Goal: Task Accomplishment & Management: Manage account settings

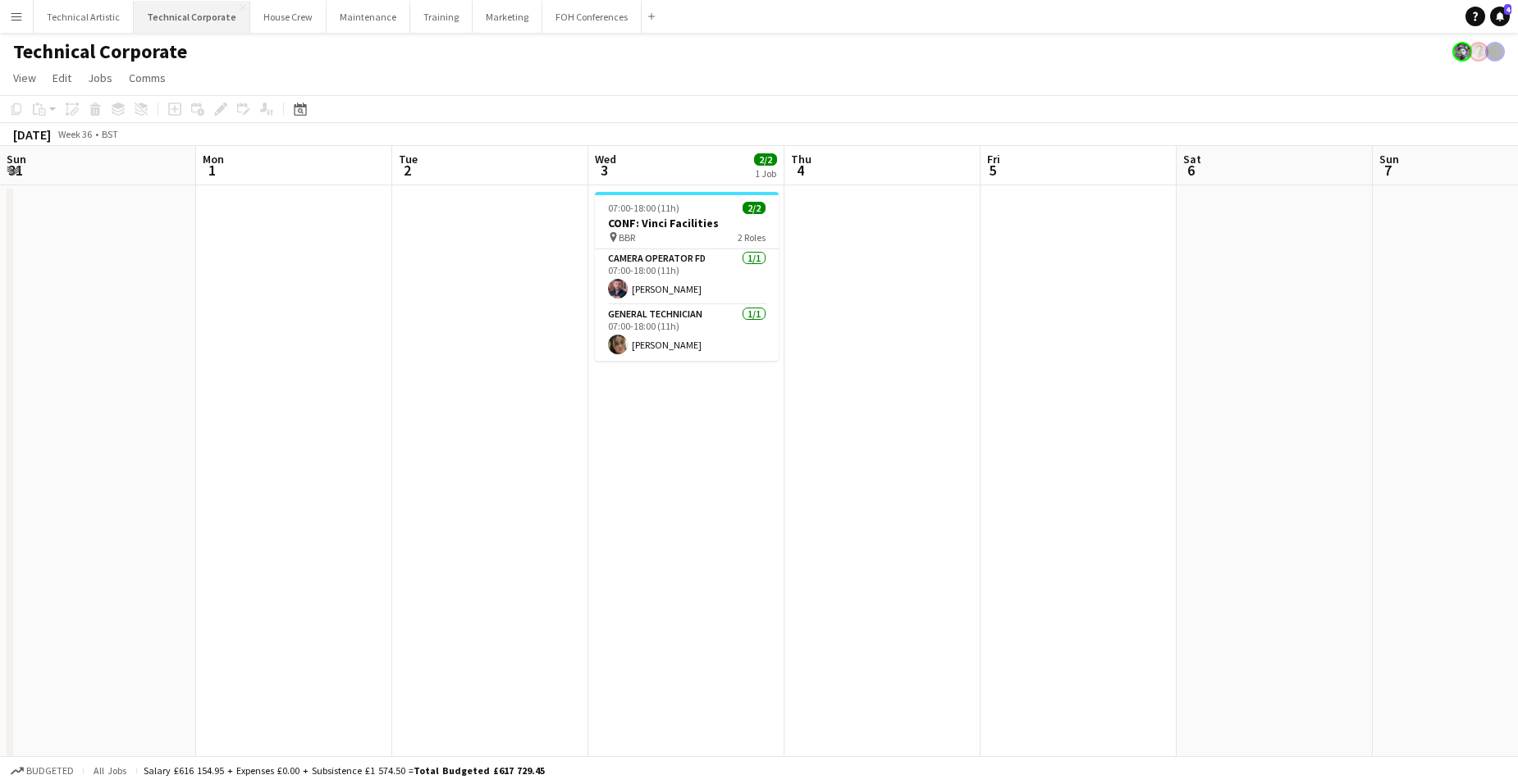
scroll to position [0, 427]
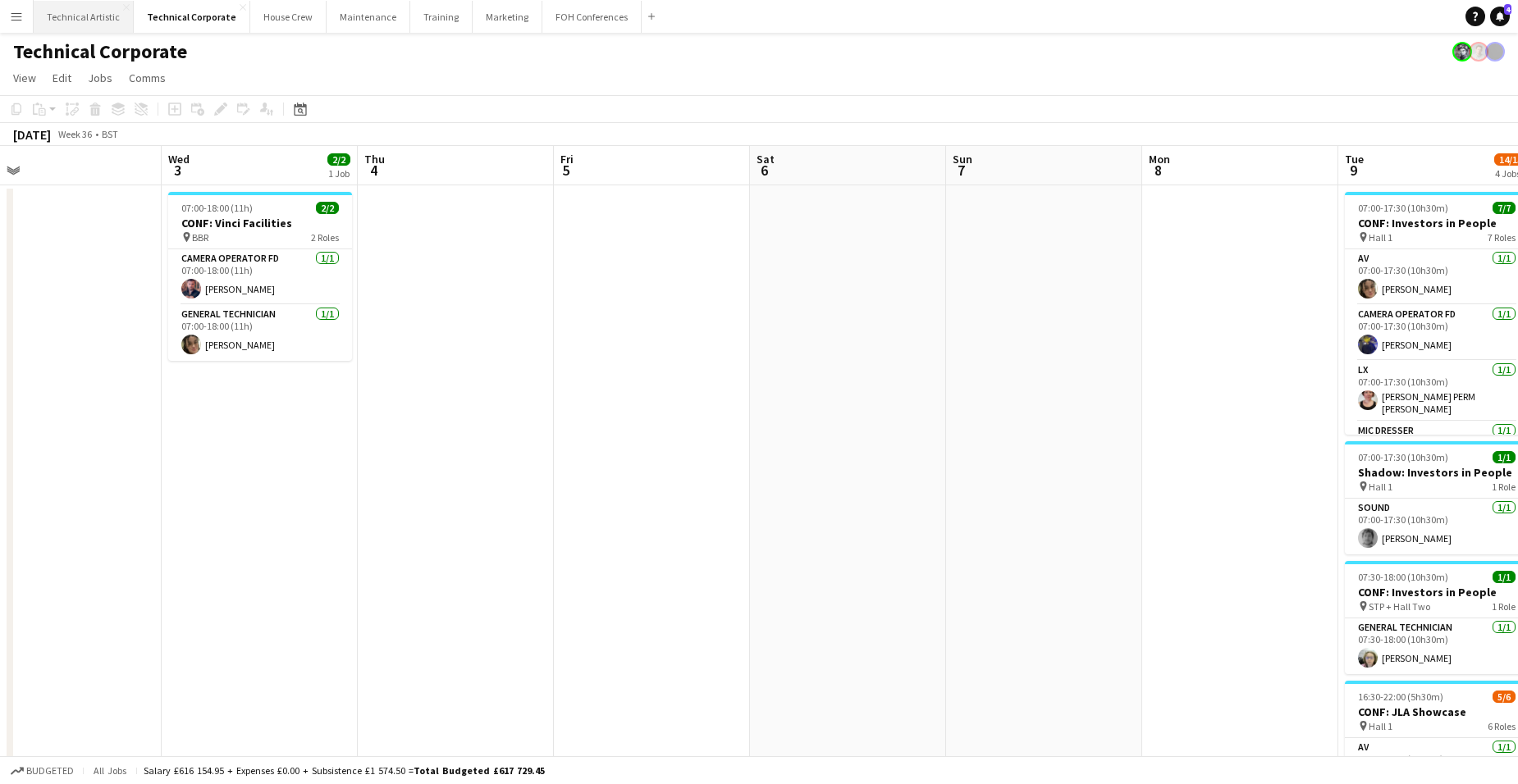
drag, startPoint x: 64, startPoint y: 8, endPoint x: 68, endPoint y: 16, distance: 8.9
click at [64, 8] on button "Technical Artistic Close" at bounding box center [84, 16] width 100 height 32
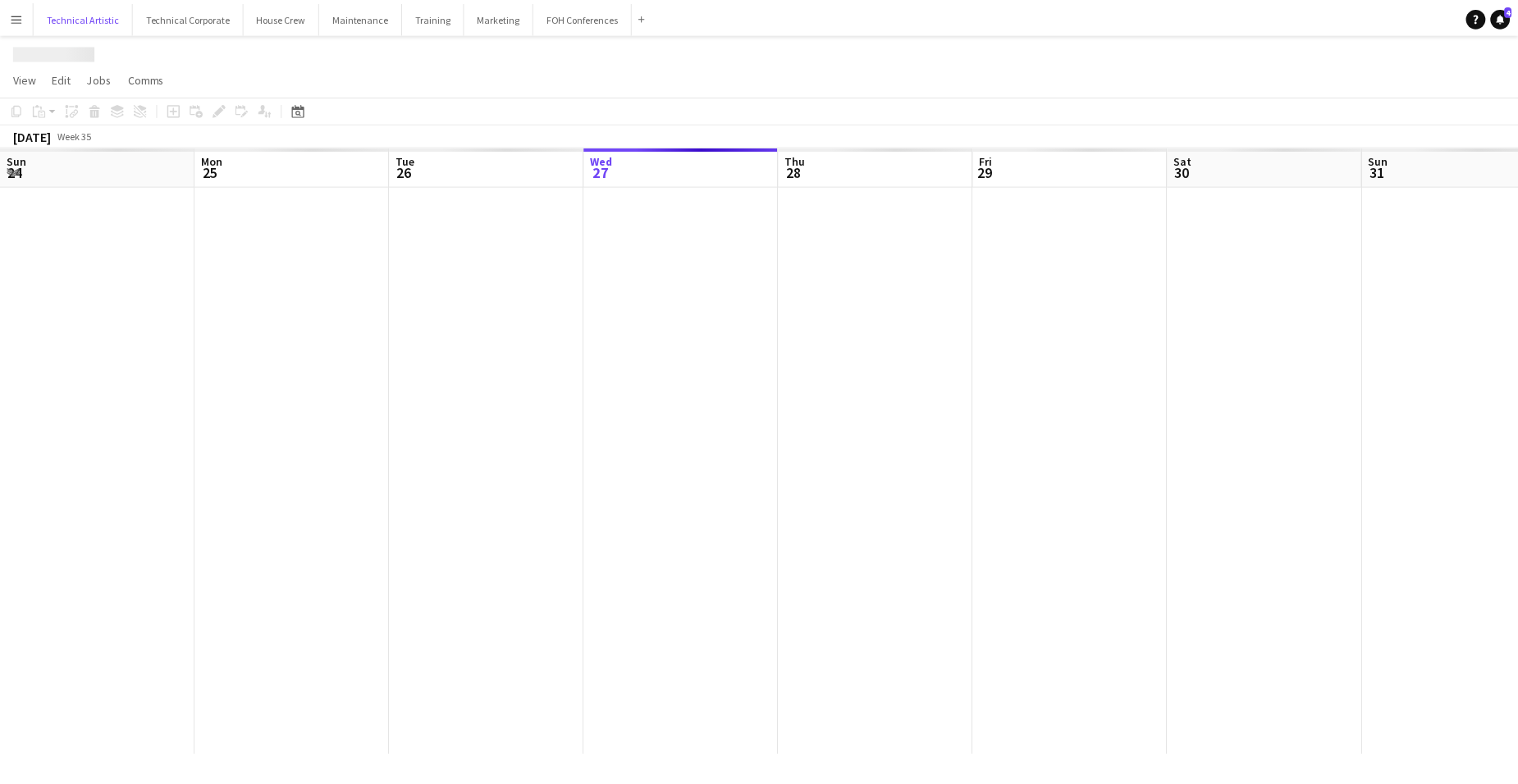
scroll to position [0, 392]
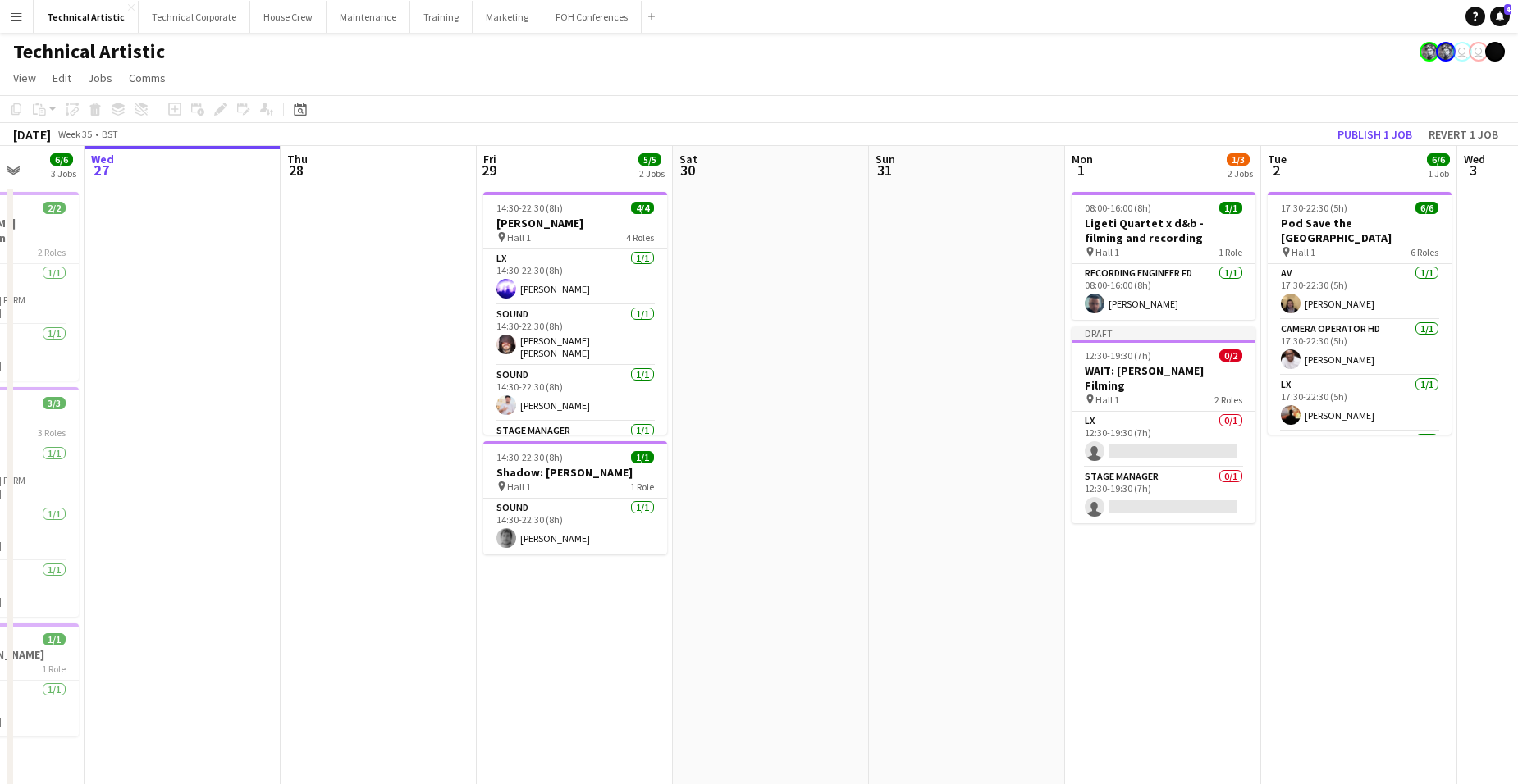
drag, startPoint x: 1279, startPoint y: 556, endPoint x: 507, endPoint y: 543, distance: 772.1
click at [513, 544] on app-calendar-viewport "Sun 24 4/4 1 Job Mon 25 4/4 1 Job Tue 26 6/6 3 Jobs Wed 27 Thu 28 Fri 29 5/5 2 …" at bounding box center [759, 623] width 1518 height 954
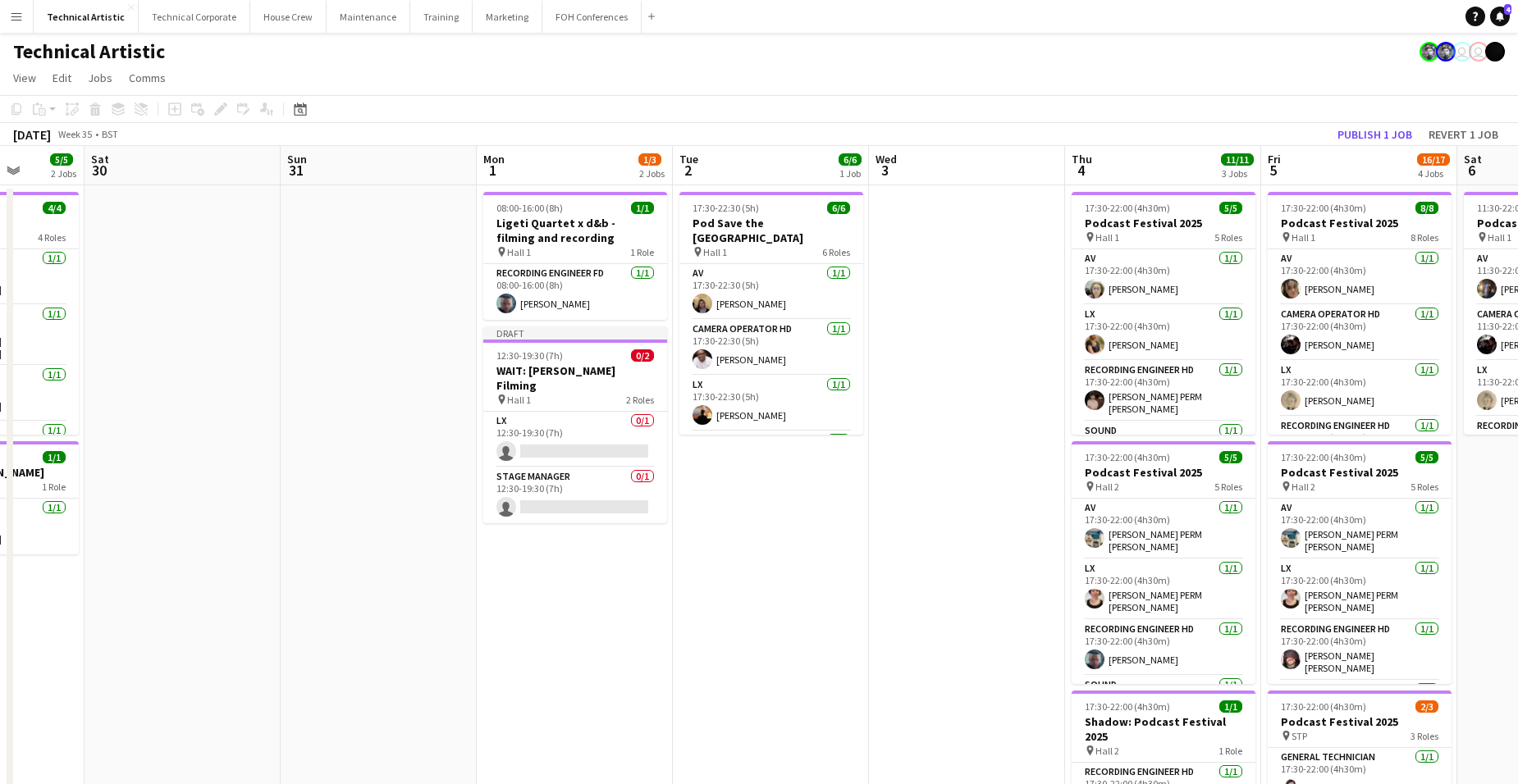
scroll to position [0, 569]
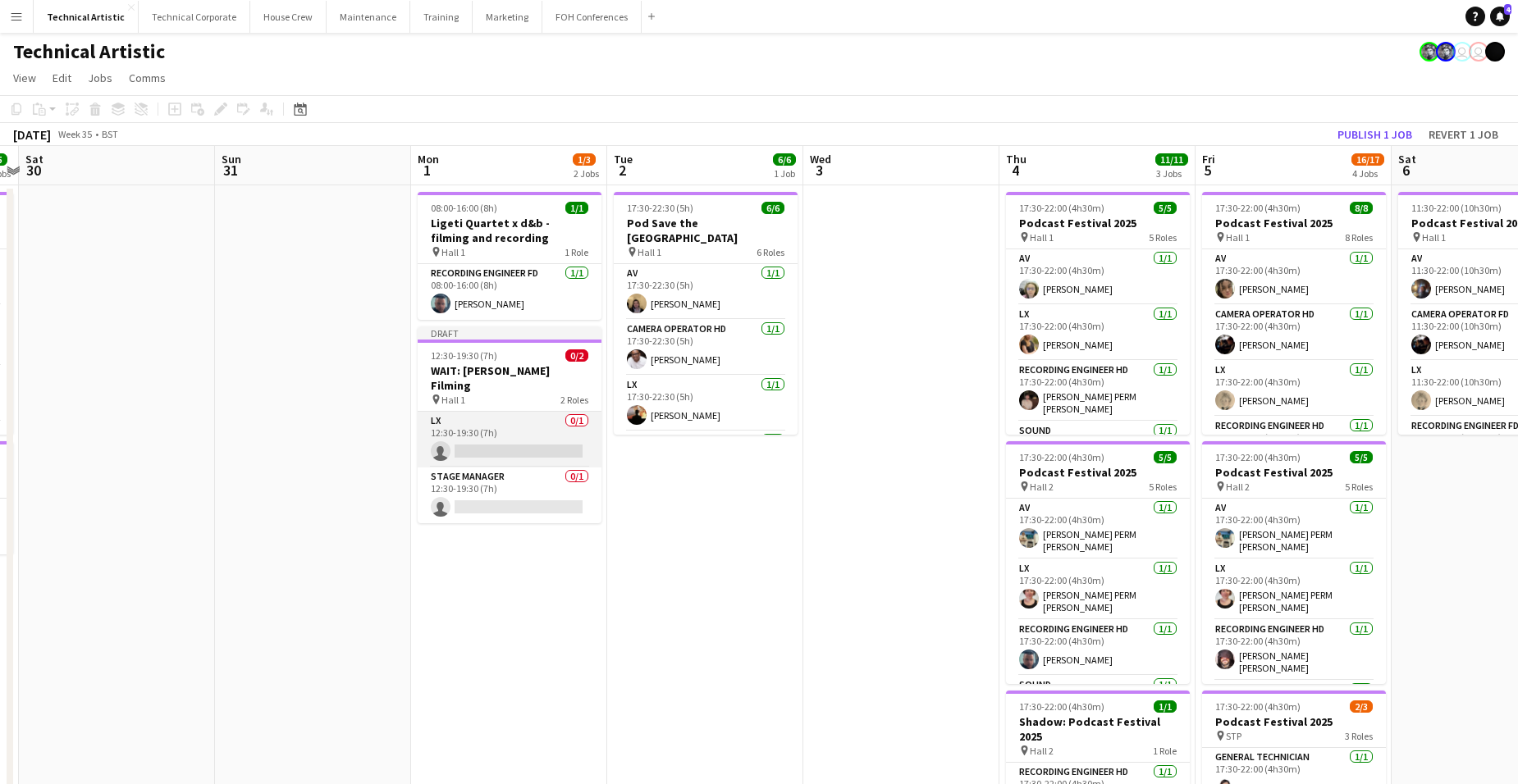
click at [515, 412] on app-card-role "LX 0/1 12:30-19:30 (7h) single-neutral-actions" at bounding box center [510, 440] width 183 height 55
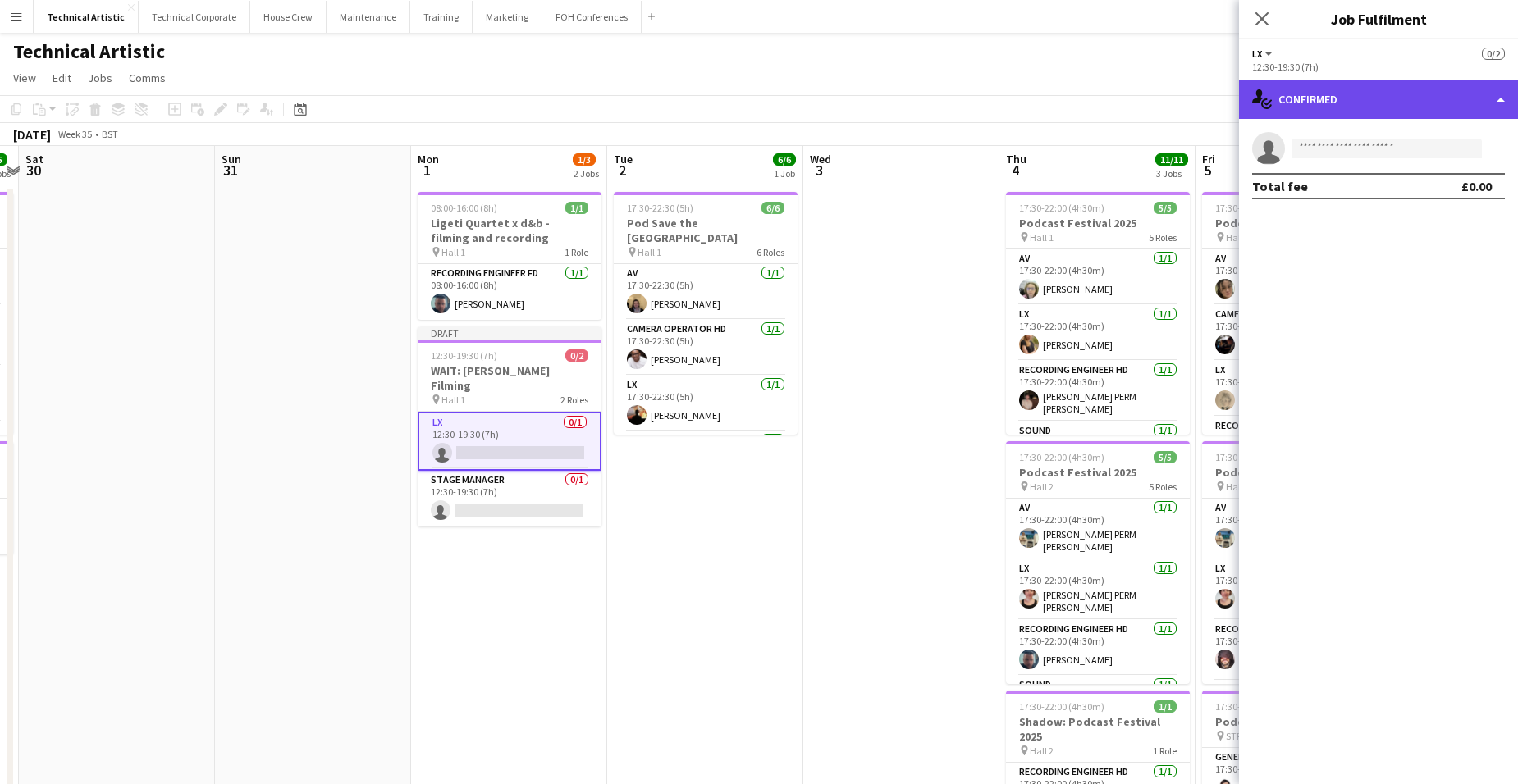
click at [1398, 104] on div "single-neutral-actions-check-2 Confirmed" at bounding box center [1379, 100] width 279 height 40
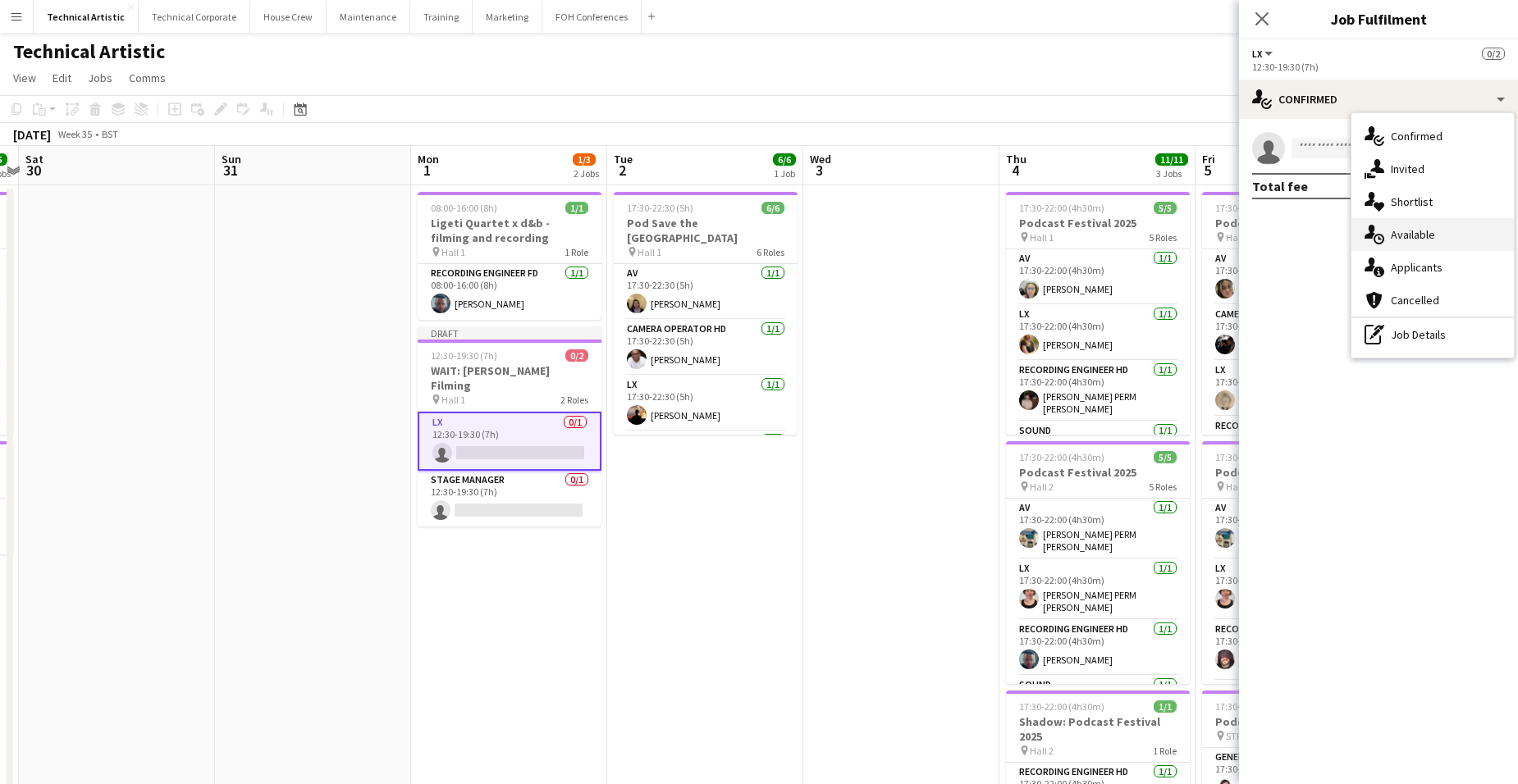
click at [1424, 241] on div "single-neutral-actions-upload Available" at bounding box center [1432, 235] width 163 height 33
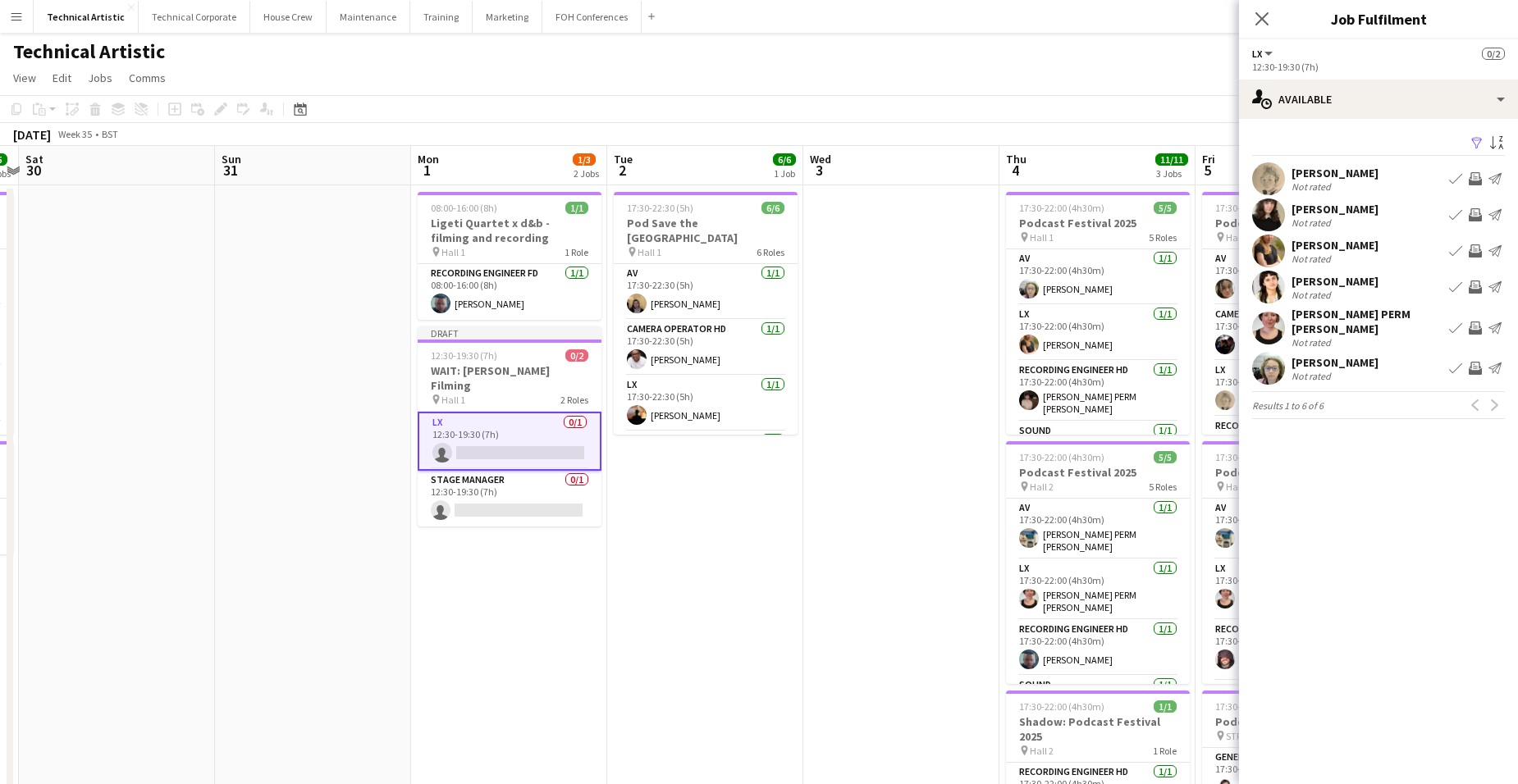
click at [507, 561] on app-date-cell "08:00-16:00 (8h) 1/1 Ligeti Quartet x d&b - filming and recording pin Hall 1 1 …" at bounding box center [509, 682] width 196 height 994
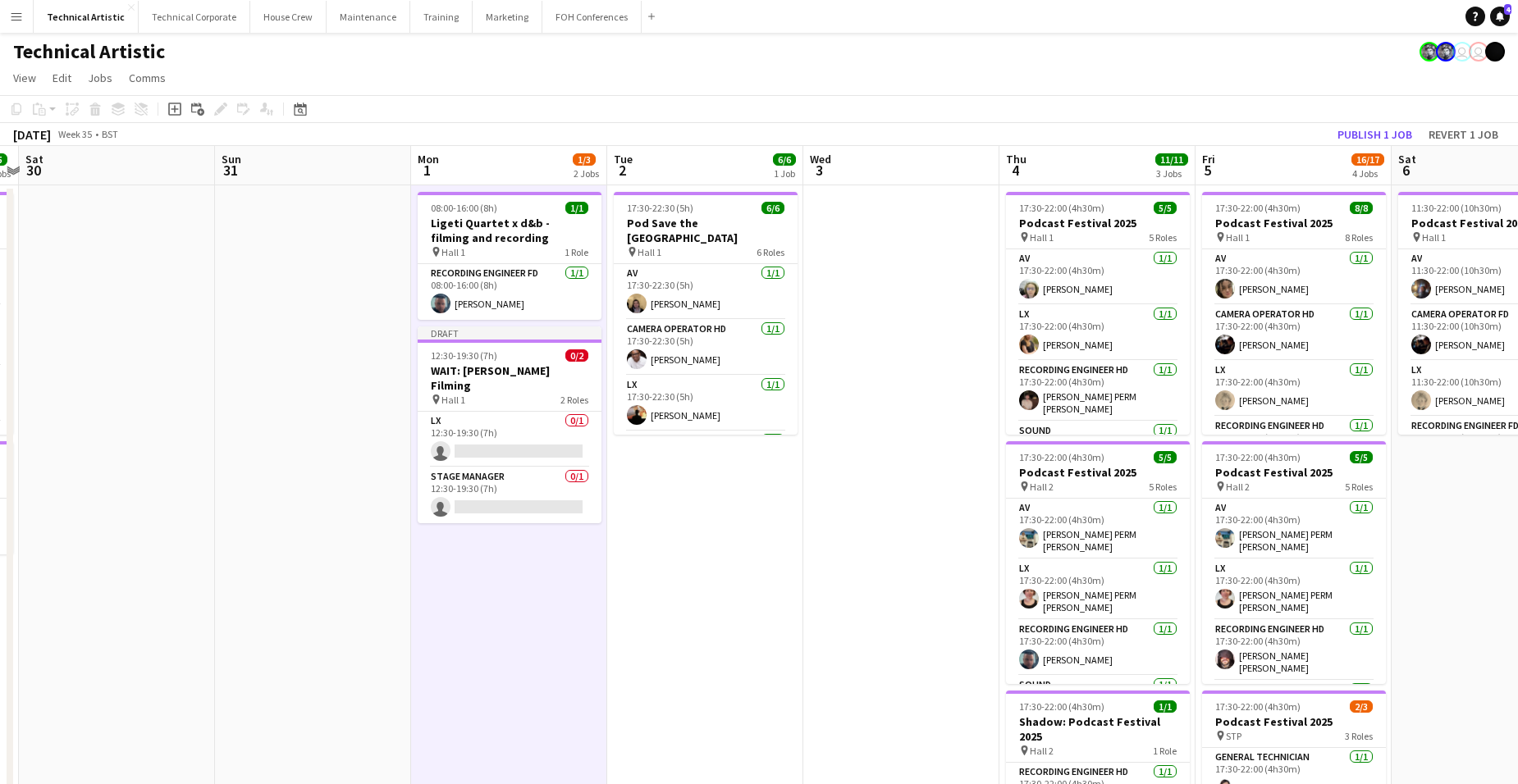
click at [507, 561] on app-date-cell "08:00-16:00 (8h) 1/1 Ligeti Quartet x d&b - filming and recording pin Hall 1 1 …" at bounding box center [509, 682] width 196 height 994
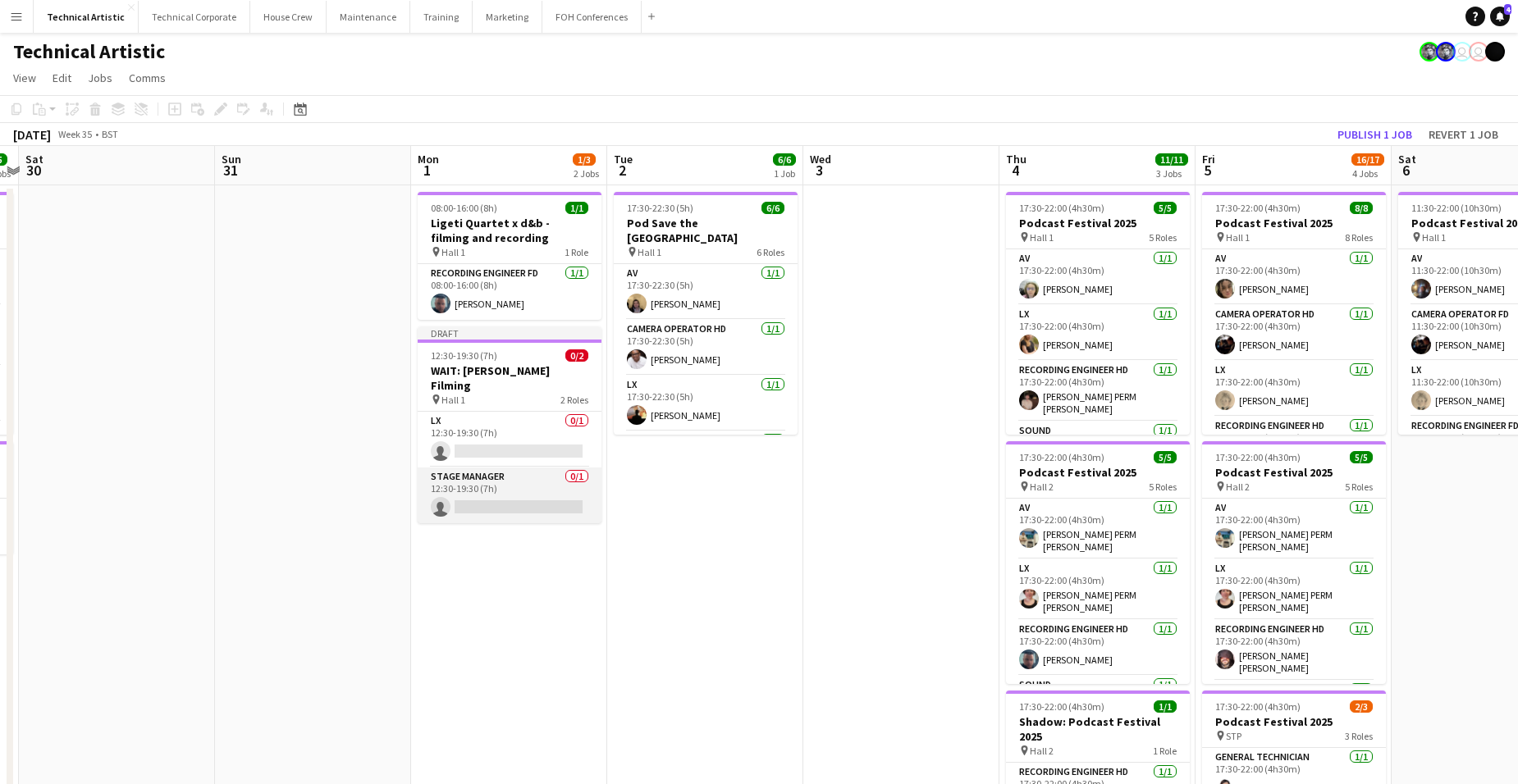
drag, startPoint x: 486, startPoint y: 492, endPoint x: 509, endPoint y: 504, distance: 25.9
click at [486, 492] on app-card-role "Stage Manager 0/1 12:30-19:30 (7h) single-neutral-actions" at bounding box center [510, 495] width 183 height 55
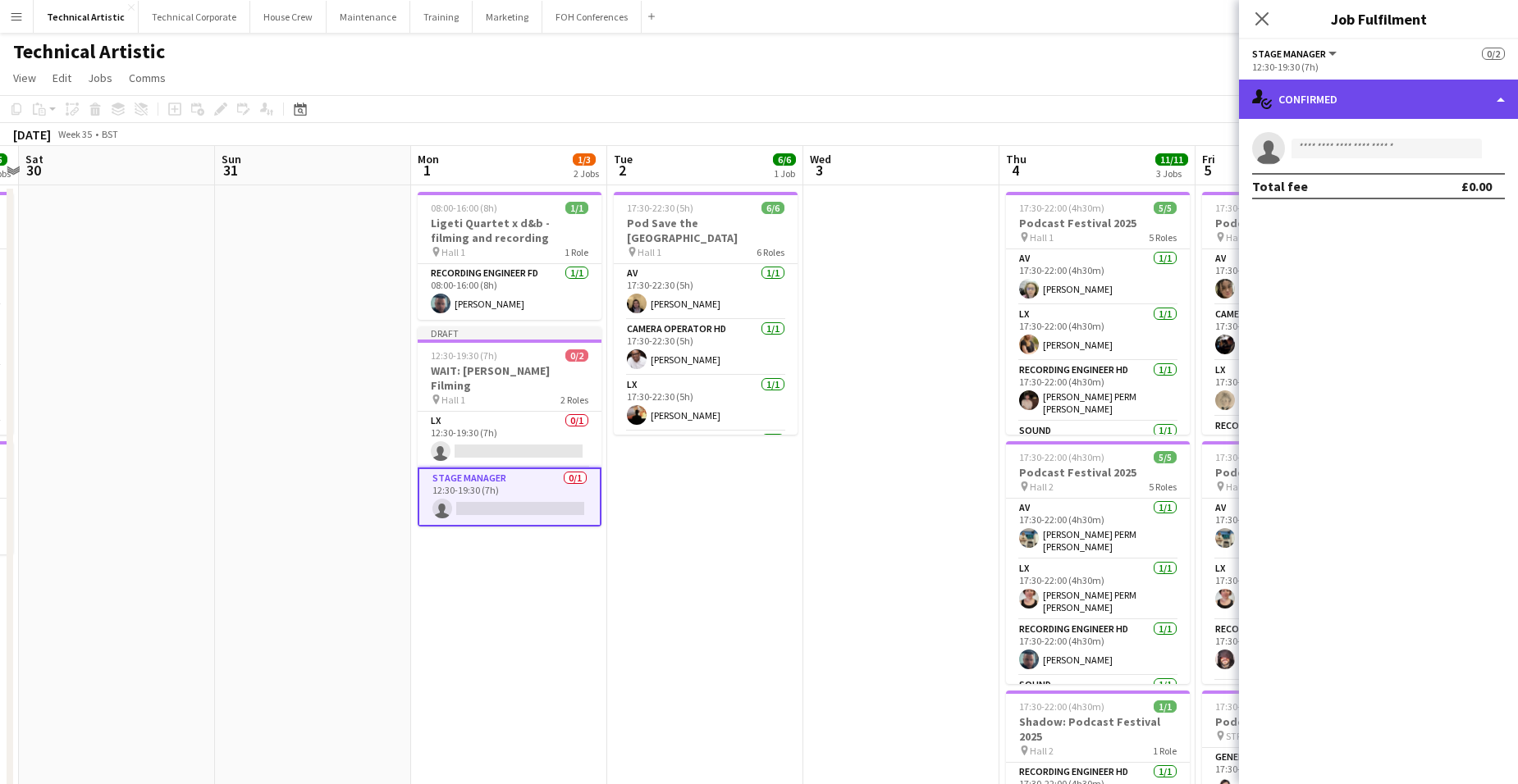
click at [1362, 103] on div "single-neutral-actions-check-2 Confirmed" at bounding box center [1379, 100] width 279 height 40
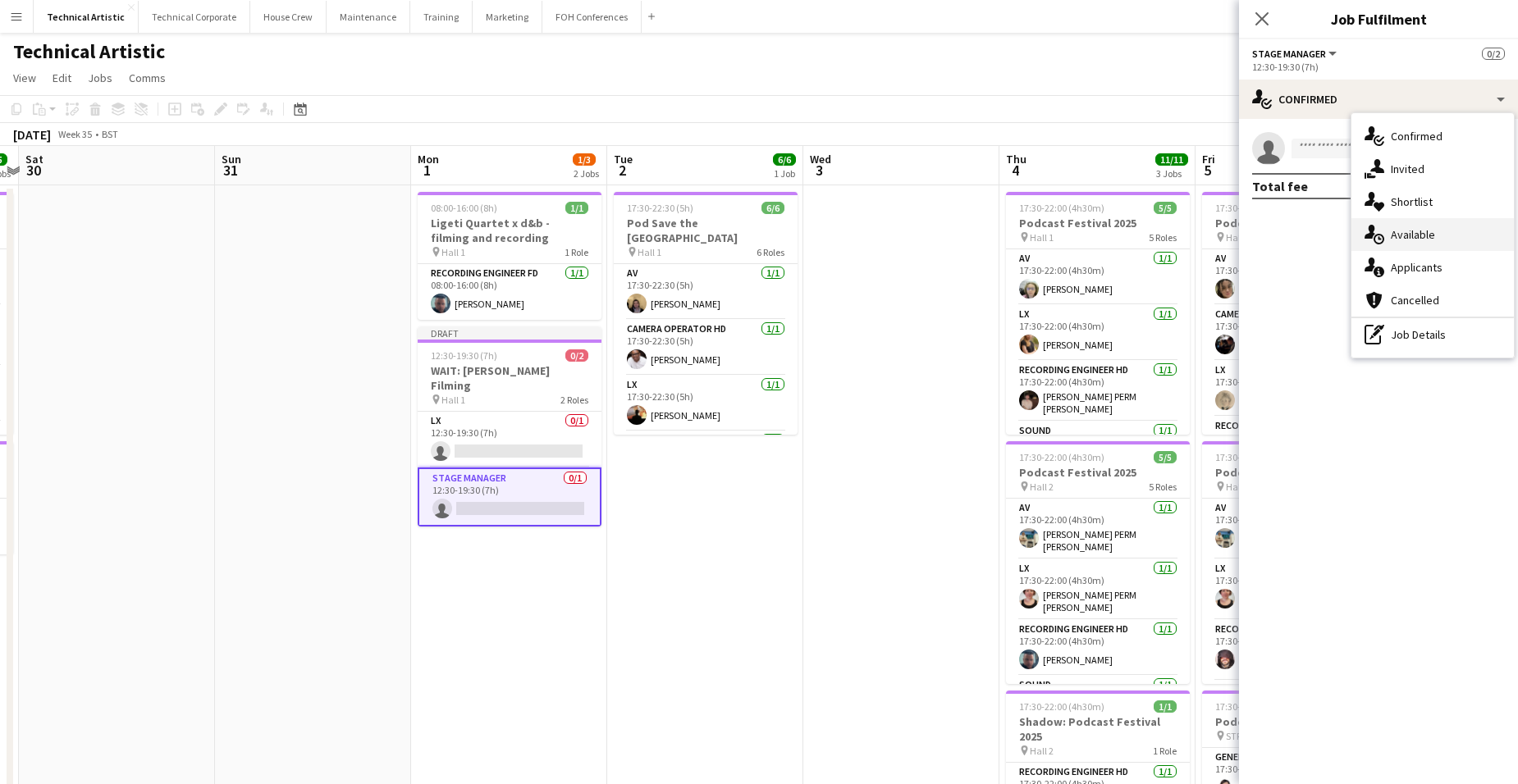
click at [1464, 232] on div "single-neutral-actions-upload Available" at bounding box center [1432, 235] width 163 height 33
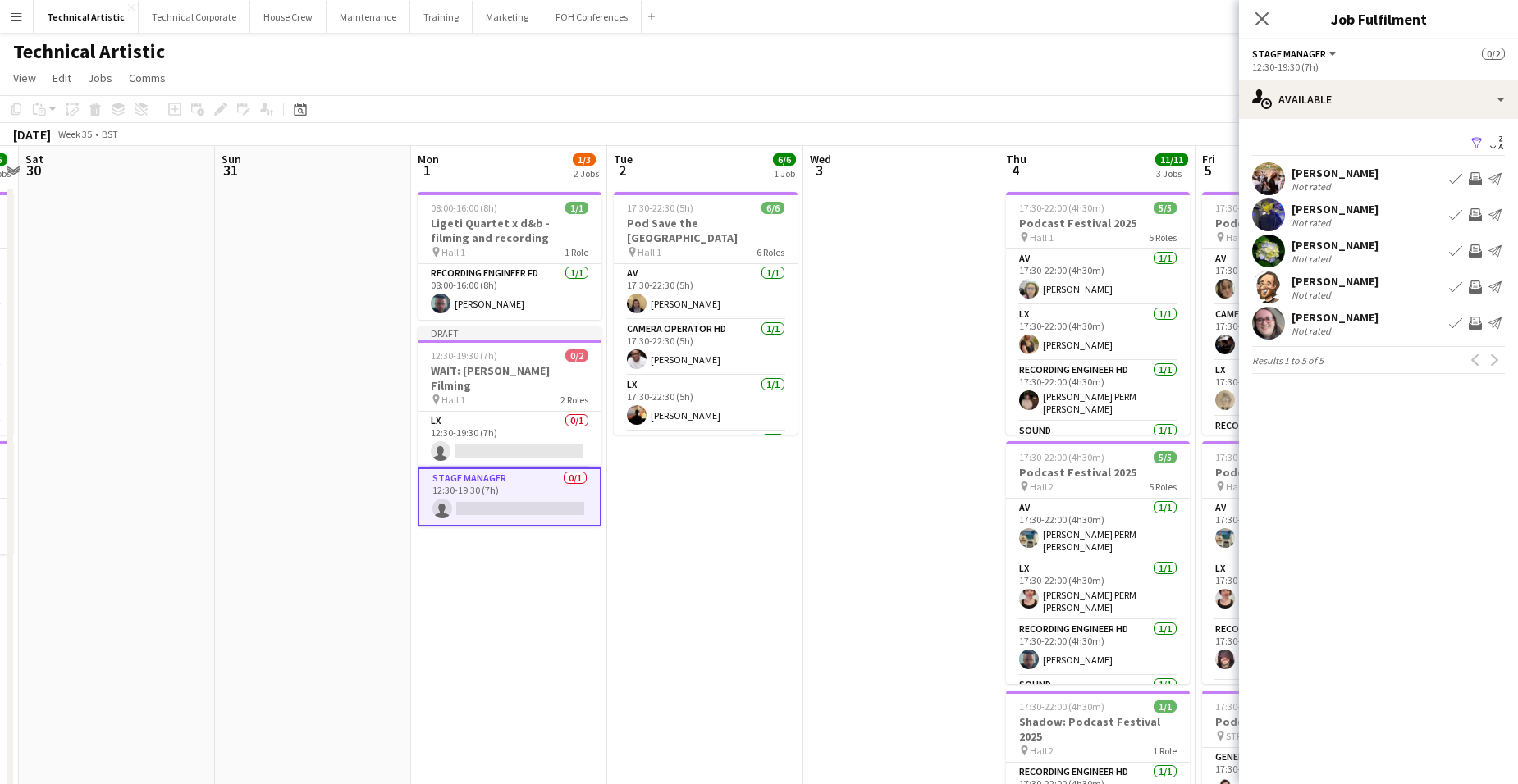
click at [495, 570] on app-date-cell "08:00-16:00 (8h) 1/1 Ligeti Quartet x d&b - filming and recording pin Hall 1 1 …" at bounding box center [509, 682] width 196 height 994
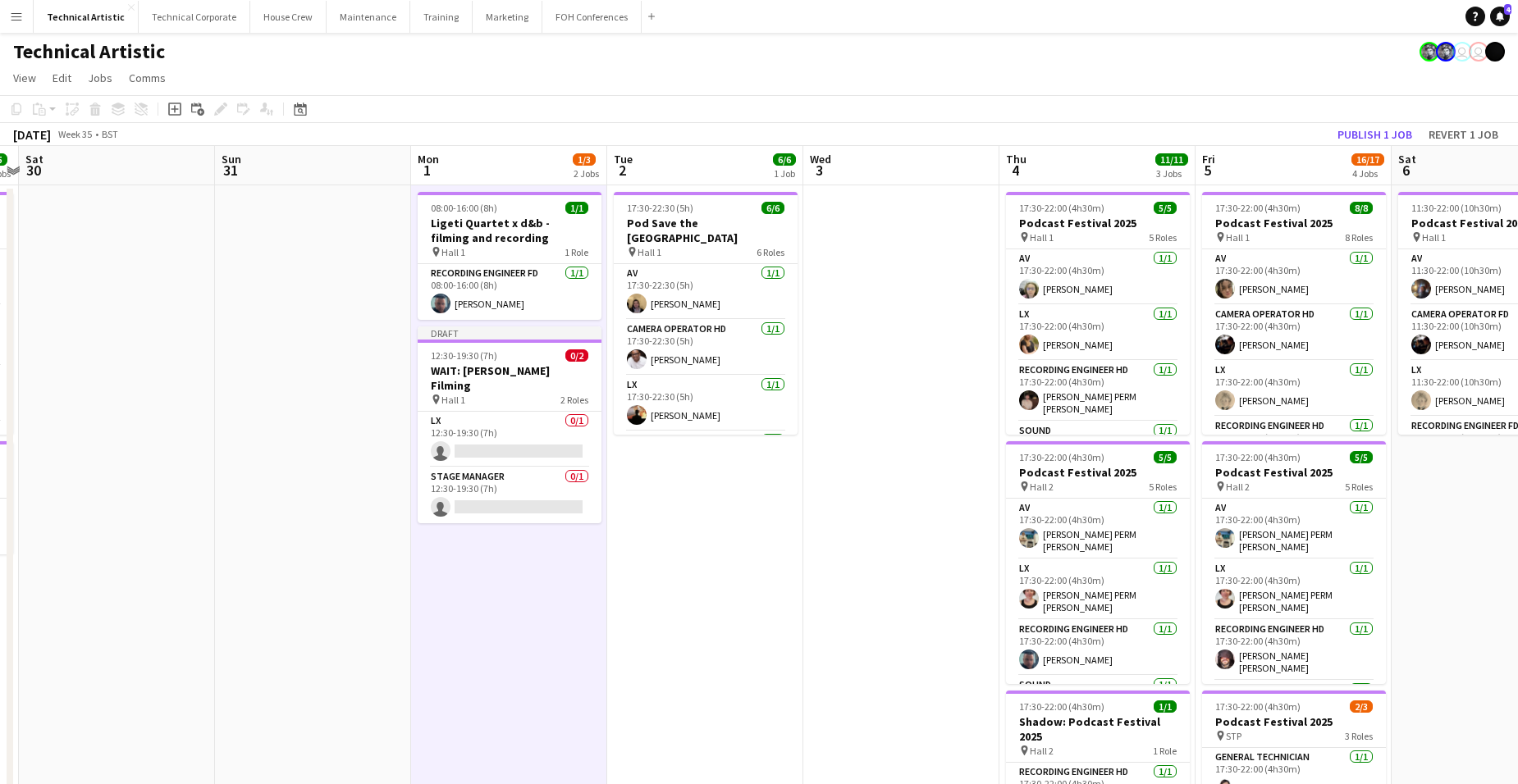
click at [553, 540] on app-date-cell "08:00-16:00 (8h) 1/1 Ligeti Quartet x d&b - filming and recording pin Hall 1 1 …" at bounding box center [509, 682] width 196 height 994
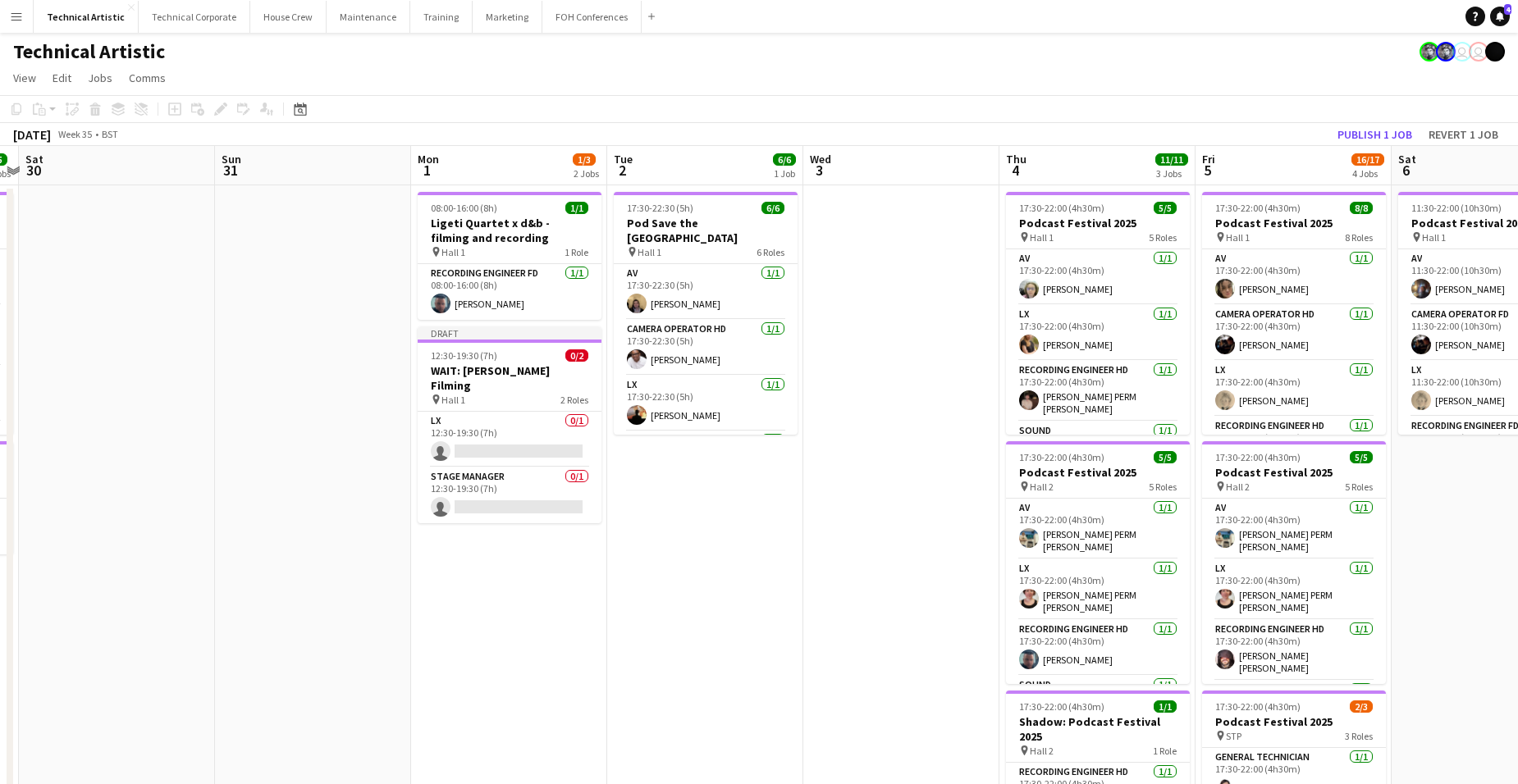
click at [553, 540] on app-date-cell "08:00-16:00 (8h) 1/1 Ligeti Quartet x d&b - filming and recording pin Hall 1 1 …" at bounding box center [509, 682] width 196 height 994
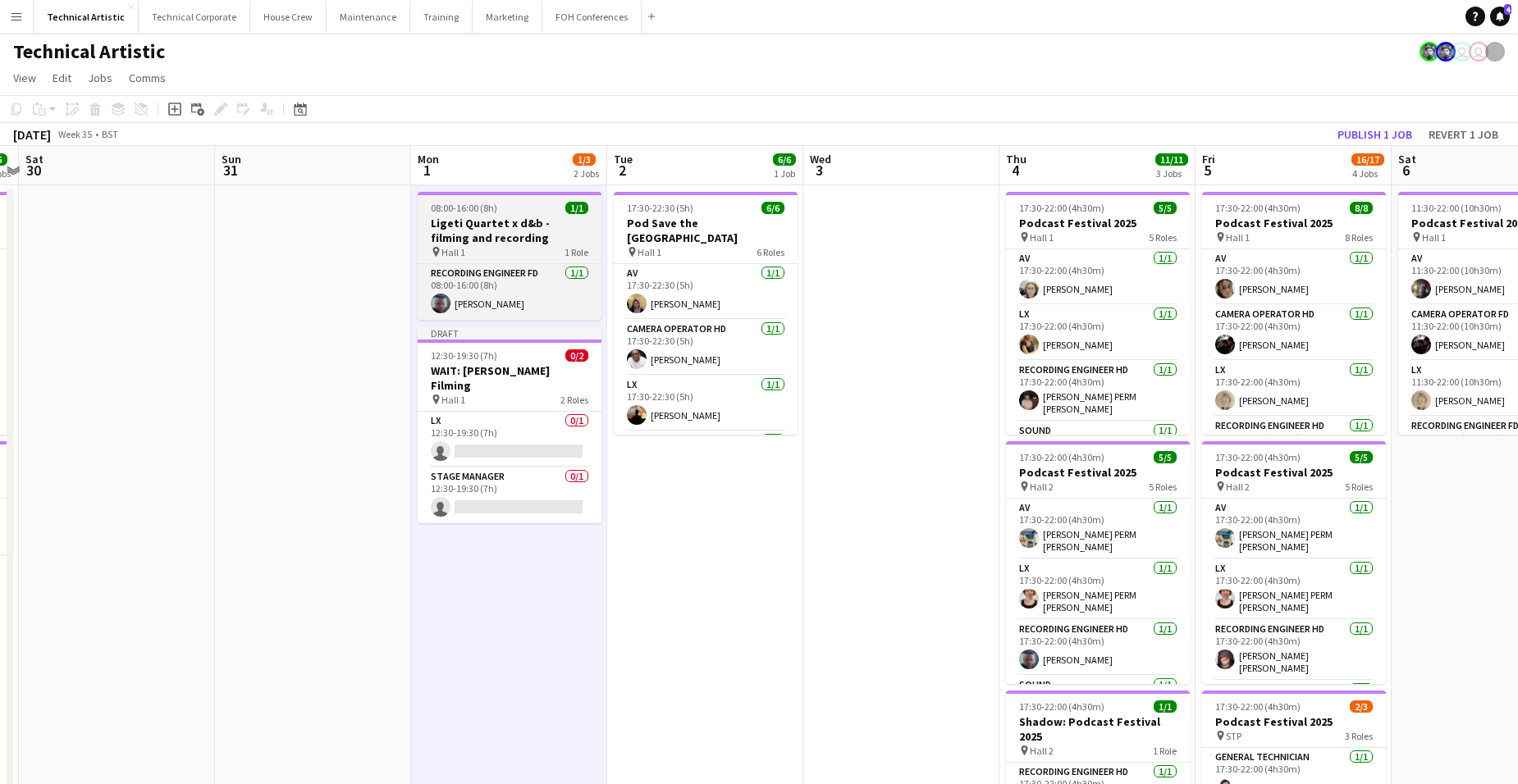
click at [525, 244] on h3 "Ligeti Quartet x d&b - filming and recording" at bounding box center [510, 230] width 183 height 29
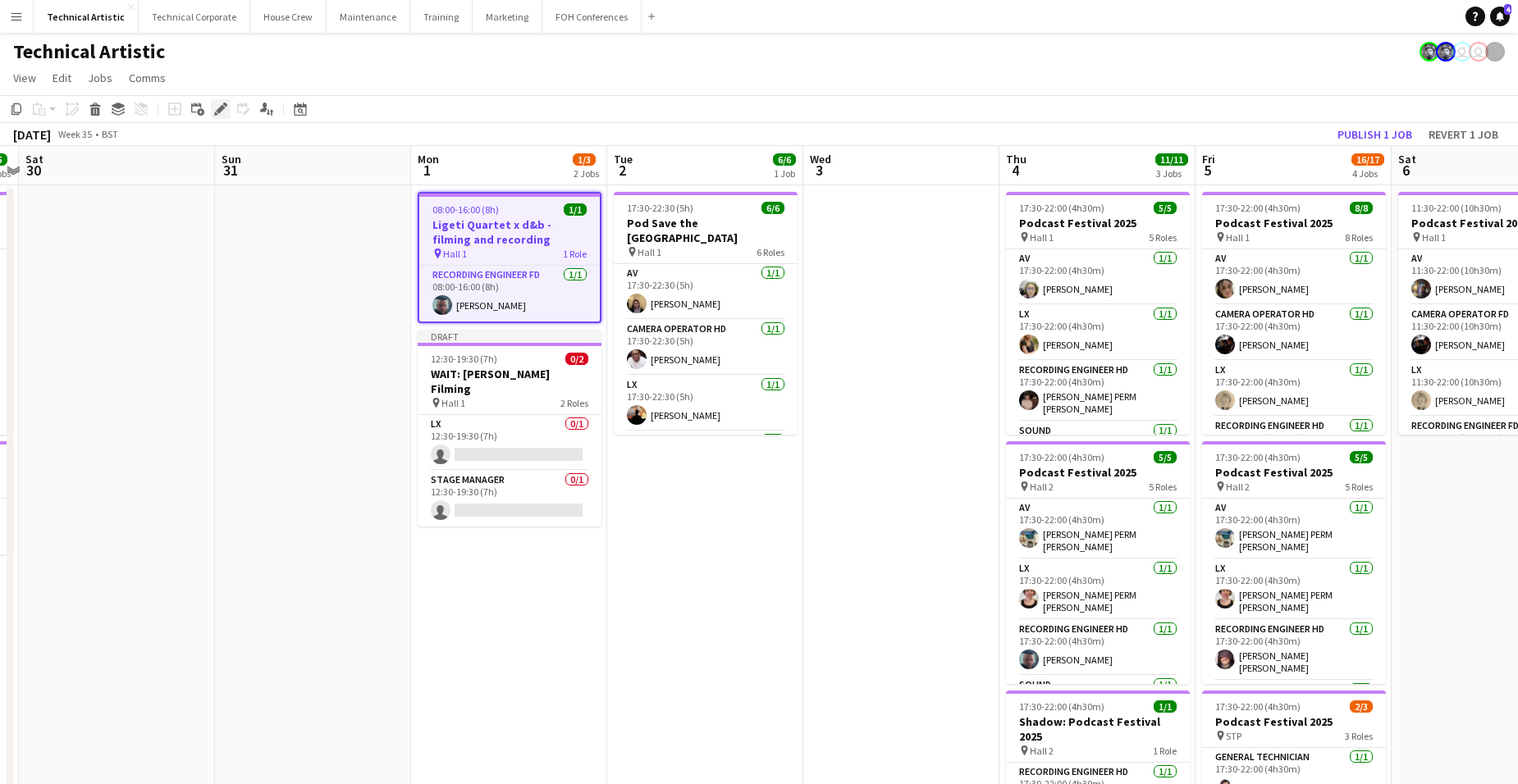
click at [215, 106] on icon "Edit" at bounding box center [220, 109] width 13 height 13
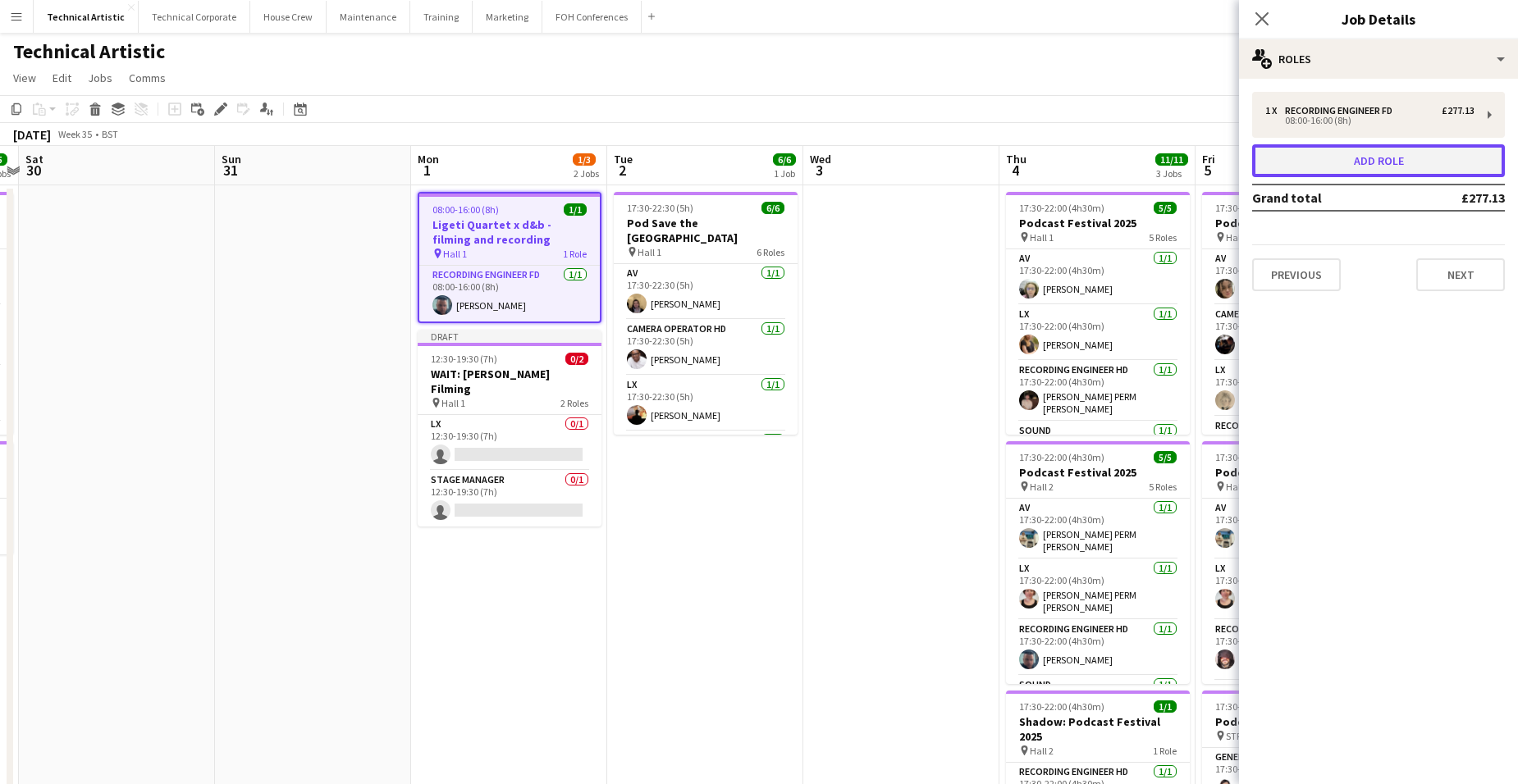
click at [1361, 154] on button "Add role" at bounding box center [1379, 161] width 253 height 33
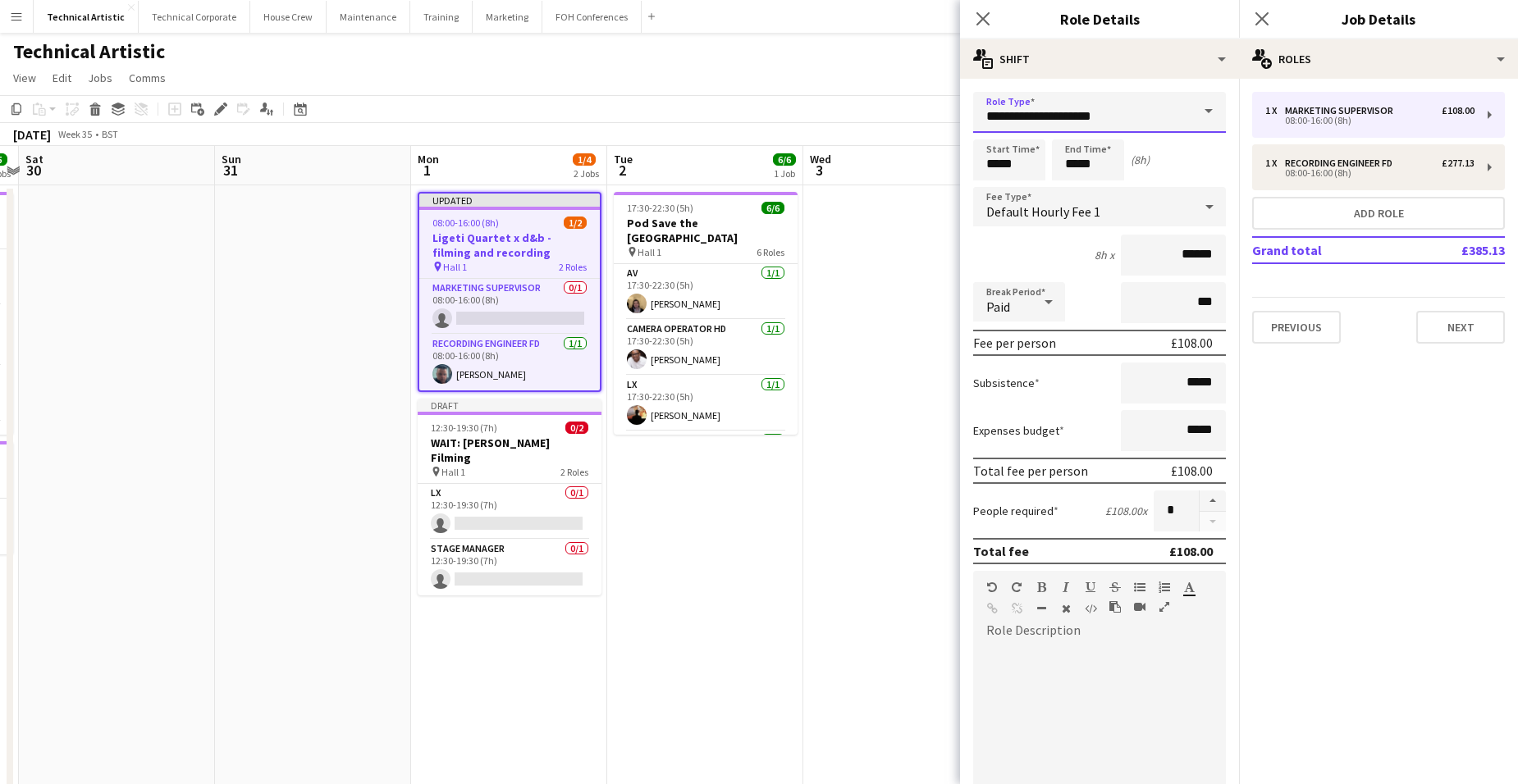
drag, startPoint x: 1114, startPoint y: 114, endPoint x: 731, endPoint y: 88, distance: 383.9
click at [731, 88] on body "Menu Boards Boards Boards All jobs Status Workforce Workforce My Workforce Recr…" at bounding box center [759, 589] width 1518 height 1179
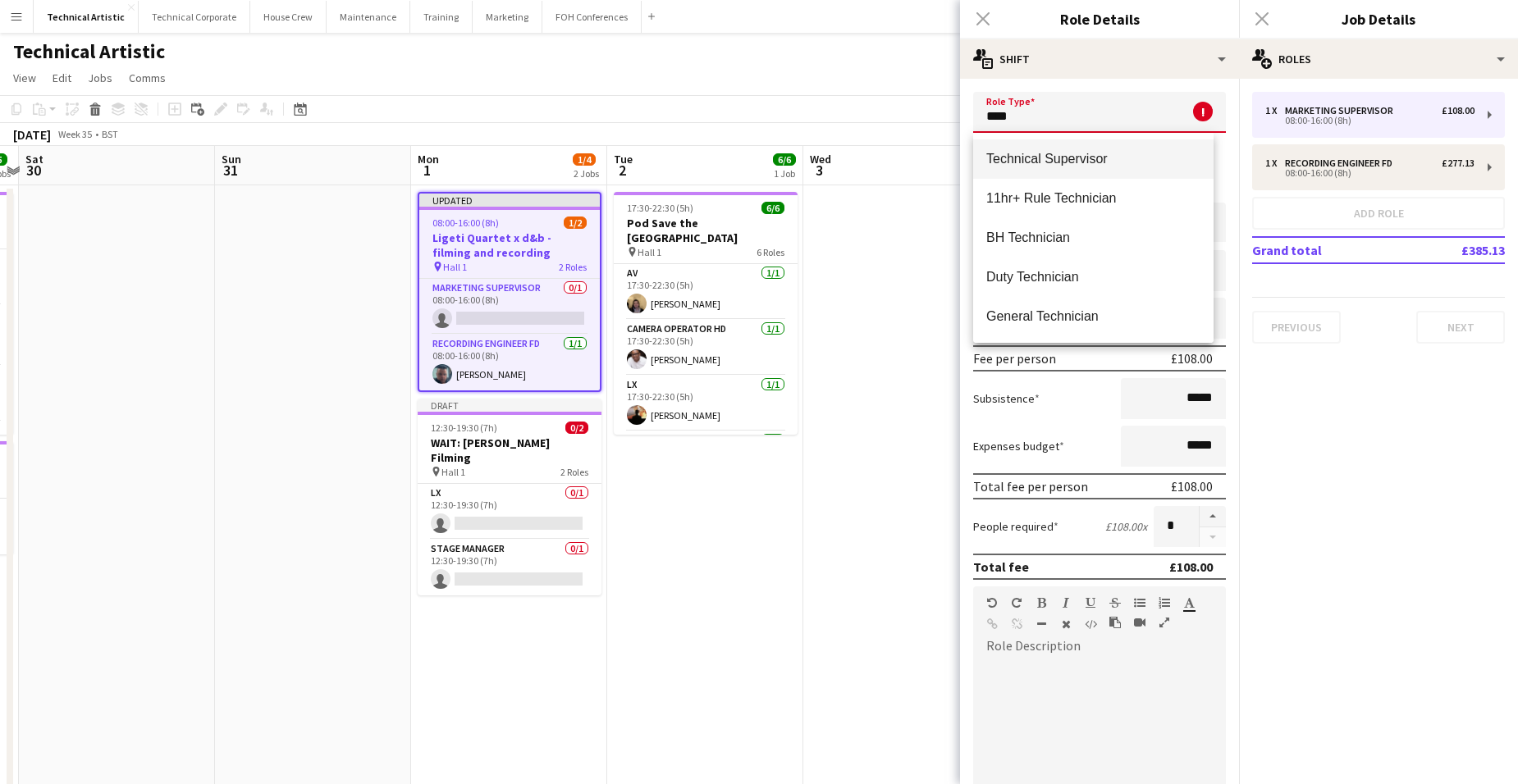
click at [1066, 157] on span "Technical Supervisor" at bounding box center [1093, 158] width 214 height 16
type input "**********"
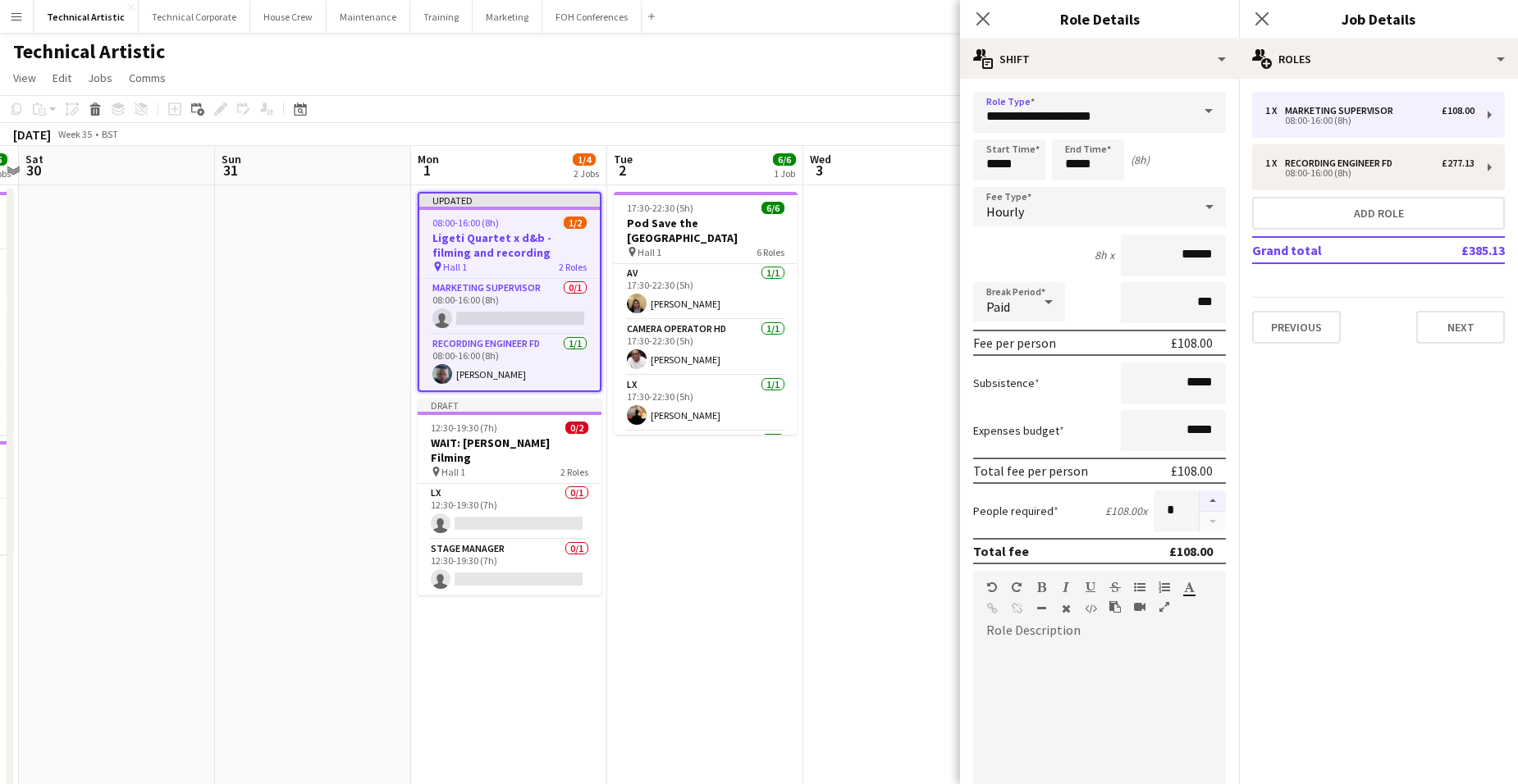
click at [1203, 502] on button "button" at bounding box center [1212, 501] width 26 height 22
type input "*"
click at [1124, 213] on div "Hourly" at bounding box center [1083, 207] width 220 height 40
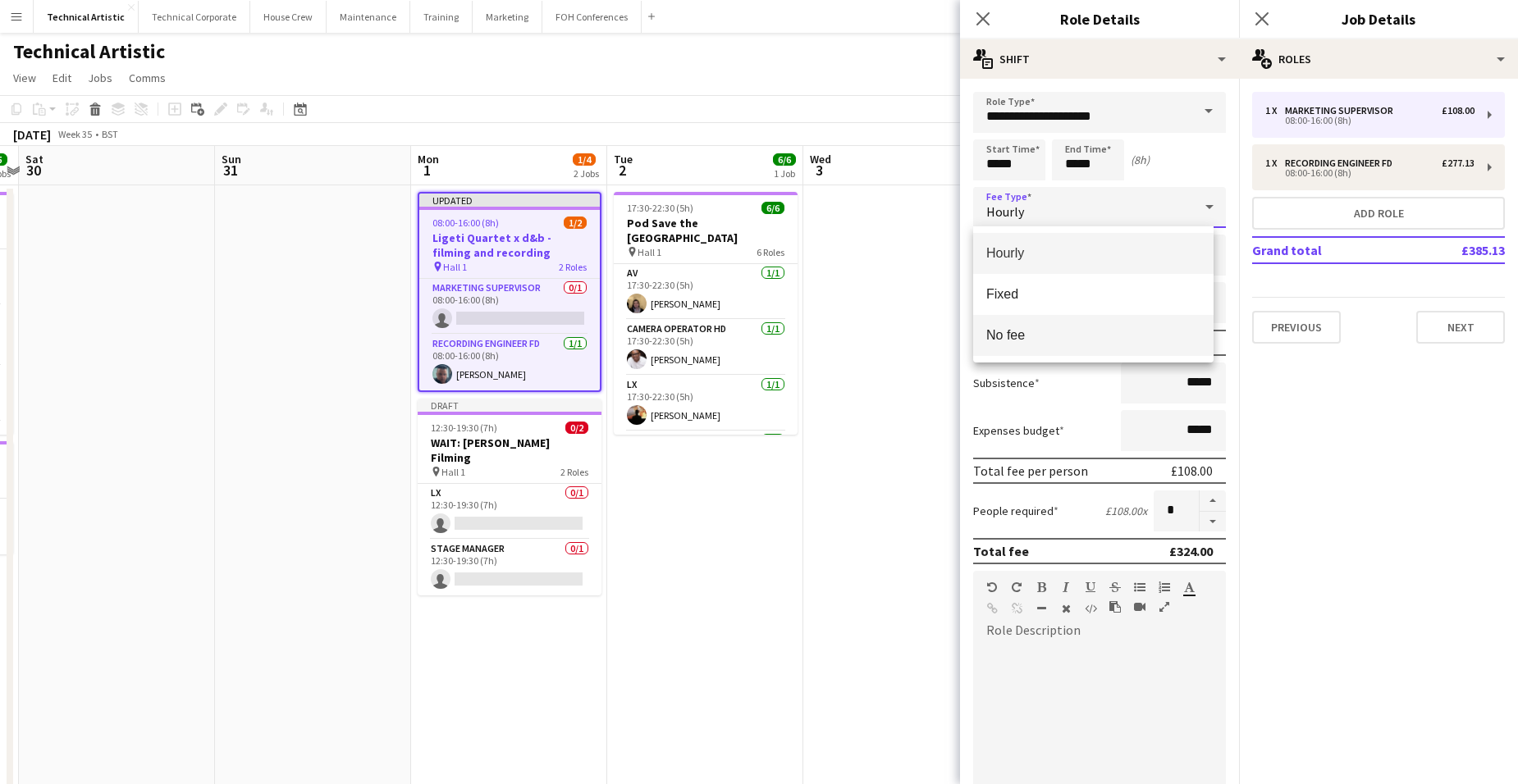
click at [1131, 332] on span "No fee" at bounding box center [1093, 335] width 214 height 16
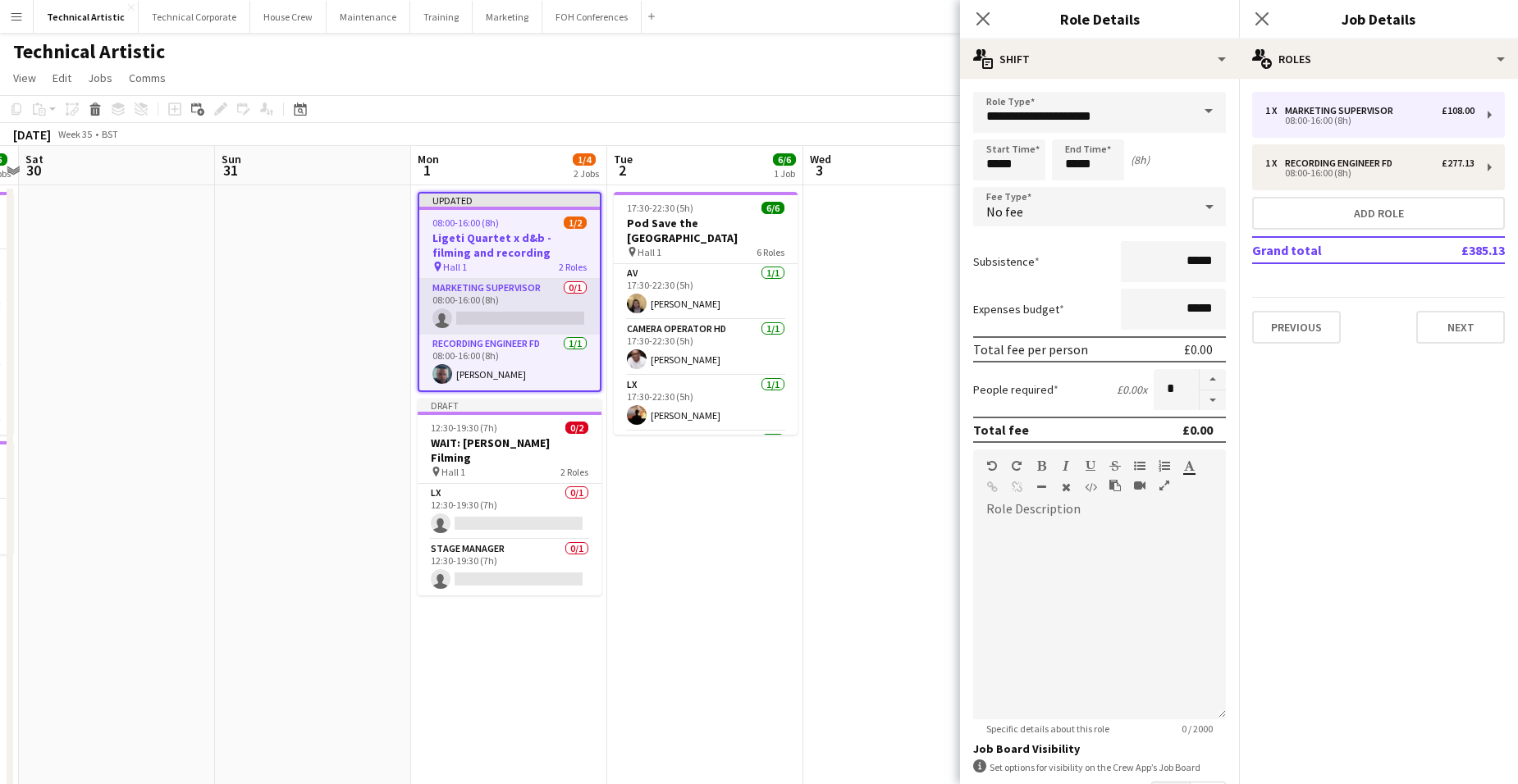
click at [524, 305] on app-card-role "Marketing Supervisor 0/1 08:00-16:00 (8h) single-neutral-actions" at bounding box center [509, 306] width 181 height 55
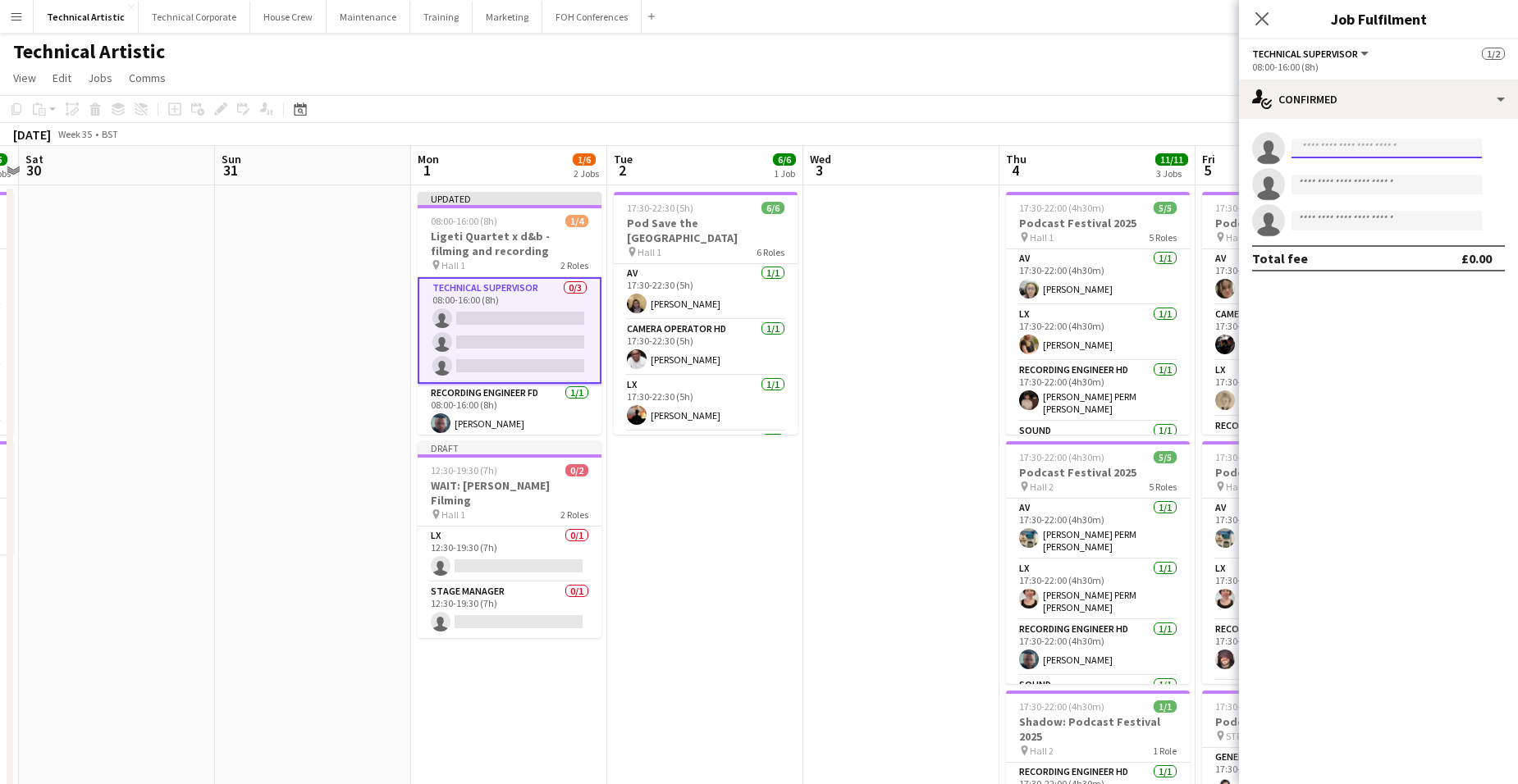
click at [1399, 146] on input at bounding box center [1386, 148] width 190 height 20
type input "***"
click at [1410, 183] on span "[EMAIL_ADDRESS][PERSON_NAME][DOMAIN_NAME]" at bounding box center [1386, 185] width 164 height 13
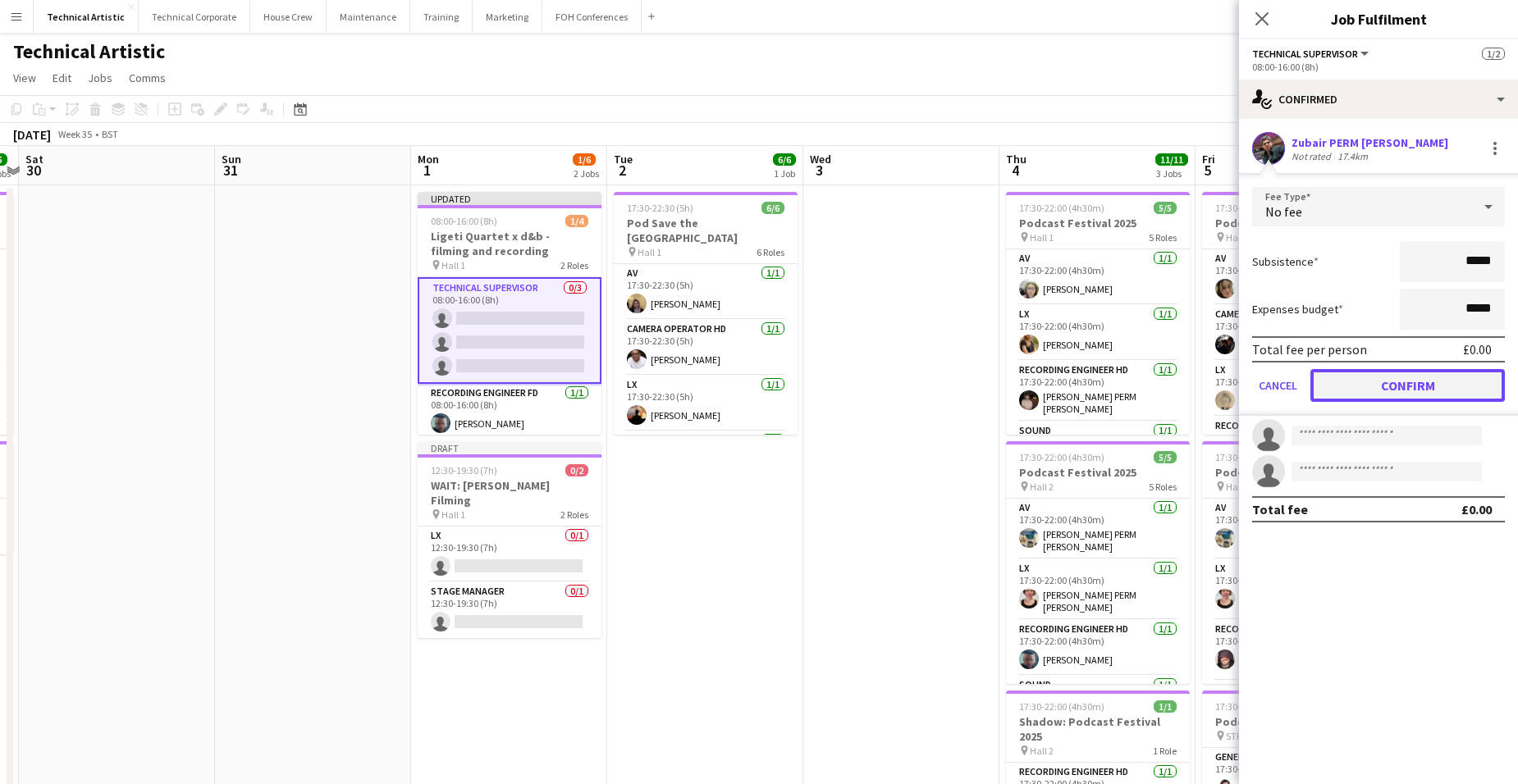
click at [1437, 382] on button "Confirm" at bounding box center [1407, 386] width 195 height 33
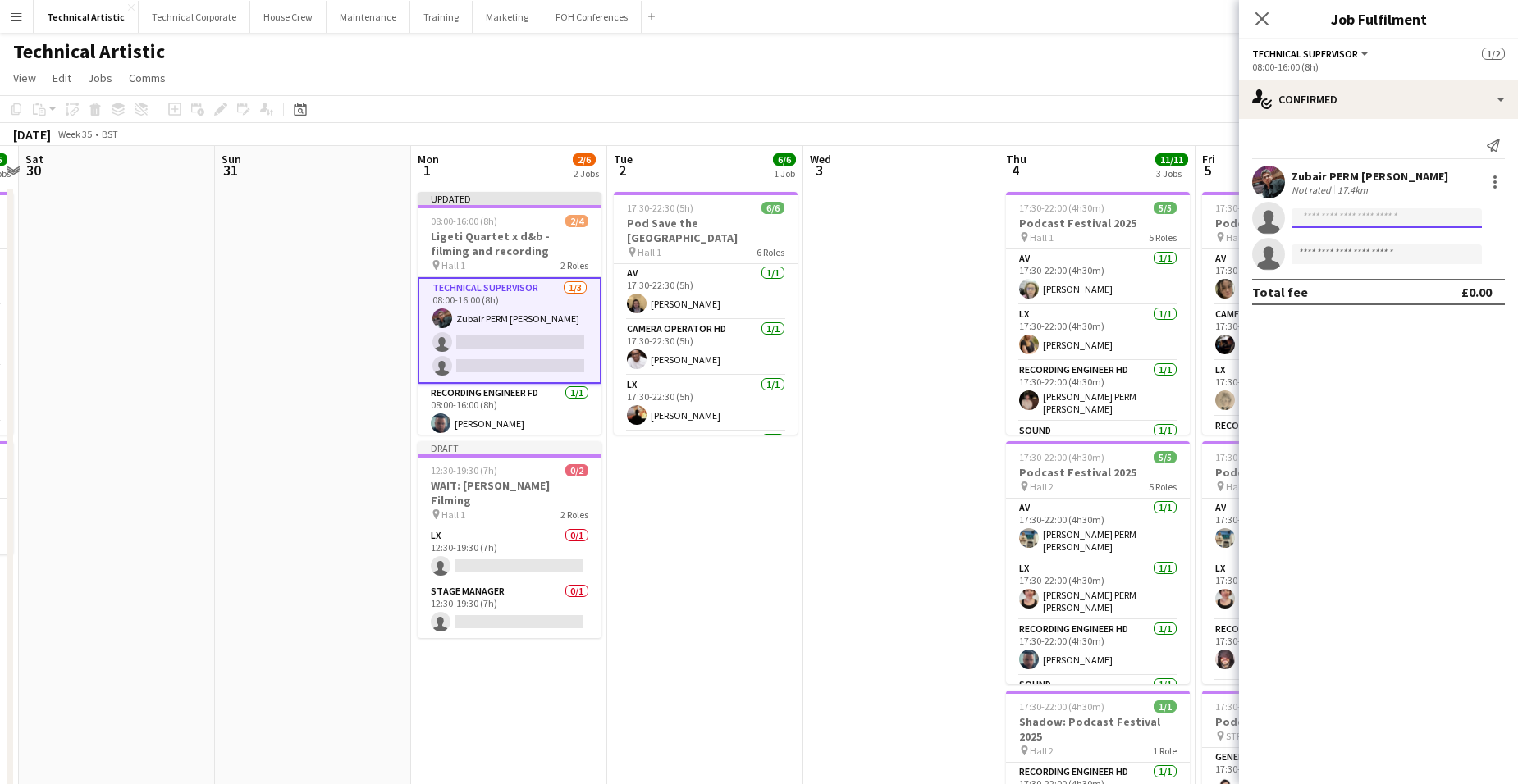
click at [1386, 217] on input at bounding box center [1386, 218] width 190 height 20
type input "******"
click at [1399, 254] on span "[EMAIL_ADDRESS][PERSON_NAME][DOMAIN_NAME]" at bounding box center [1386, 254] width 164 height 13
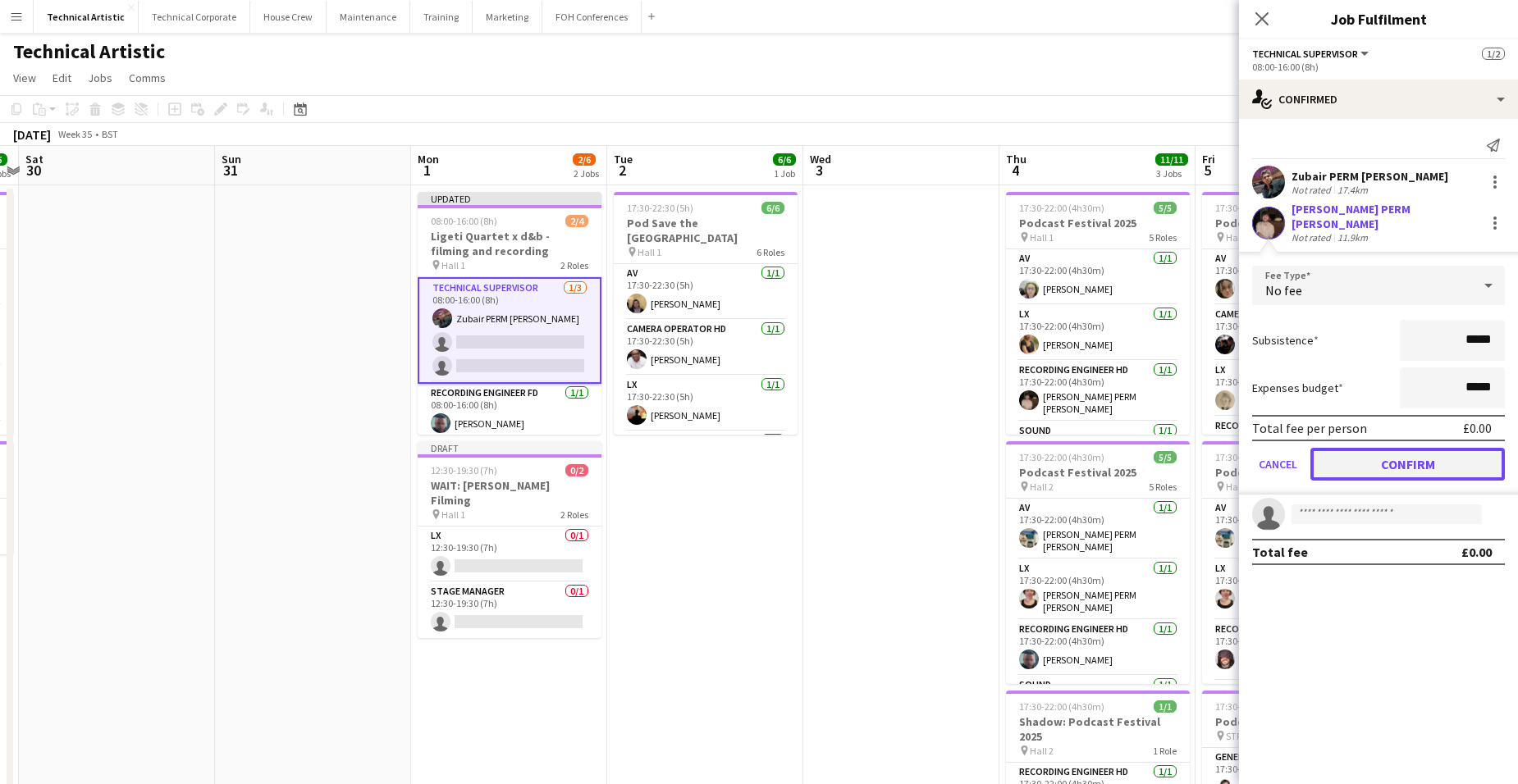
click at [1420, 458] on button "Confirm" at bounding box center [1407, 465] width 195 height 33
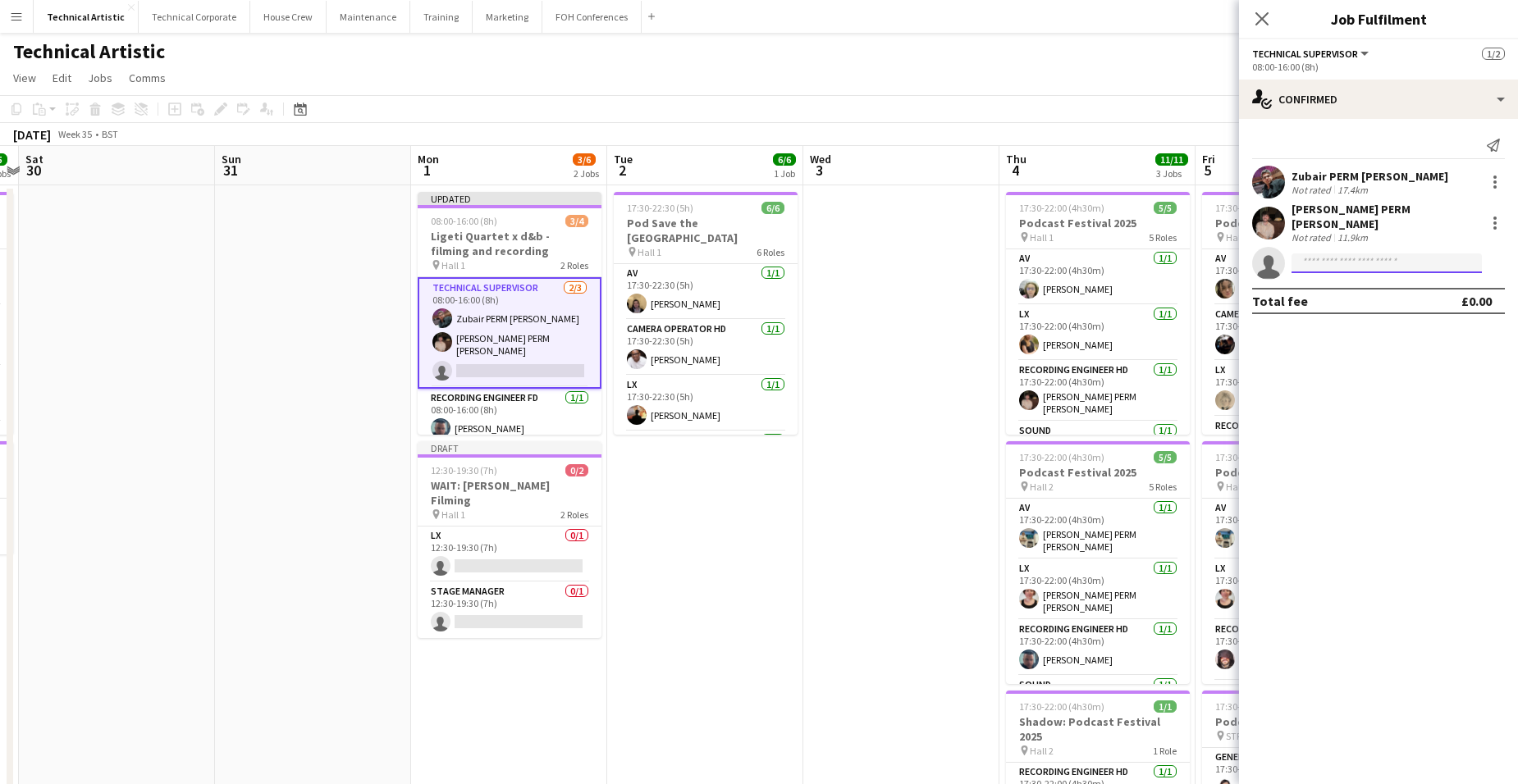
click at [1425, 256] on input at bounding box center [1386, 263] width 190 height 20
type input "*****"
click at [1425, 293] on span "[EMAIL_ADDRESS][PERSON_NAME][DOMAIN_NAME]" at bounding box center [1386, 291] width 164 height 13
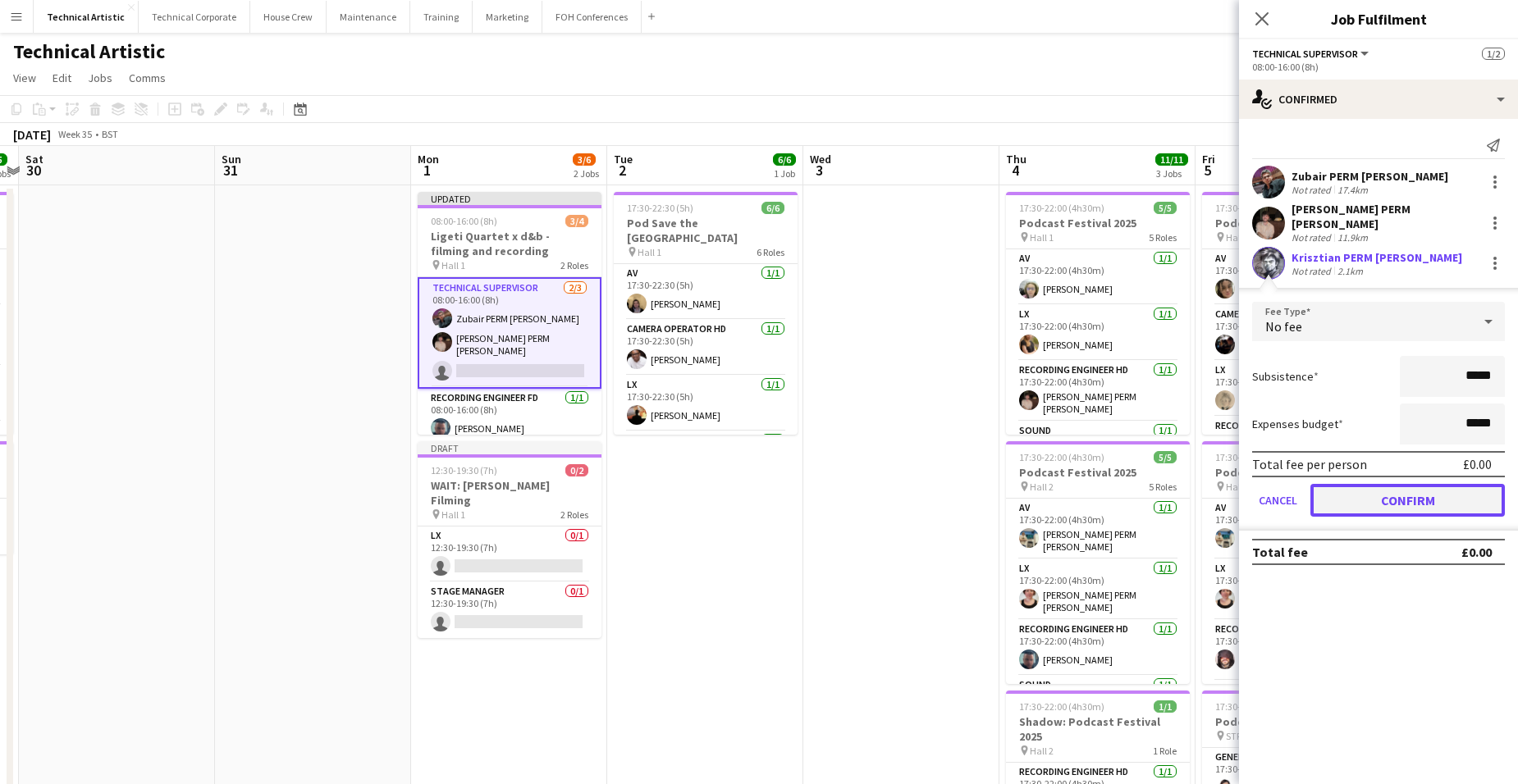
click at [1449, 496] on button "Confirm" at bounding box center [1407, 500] width 195 height 33
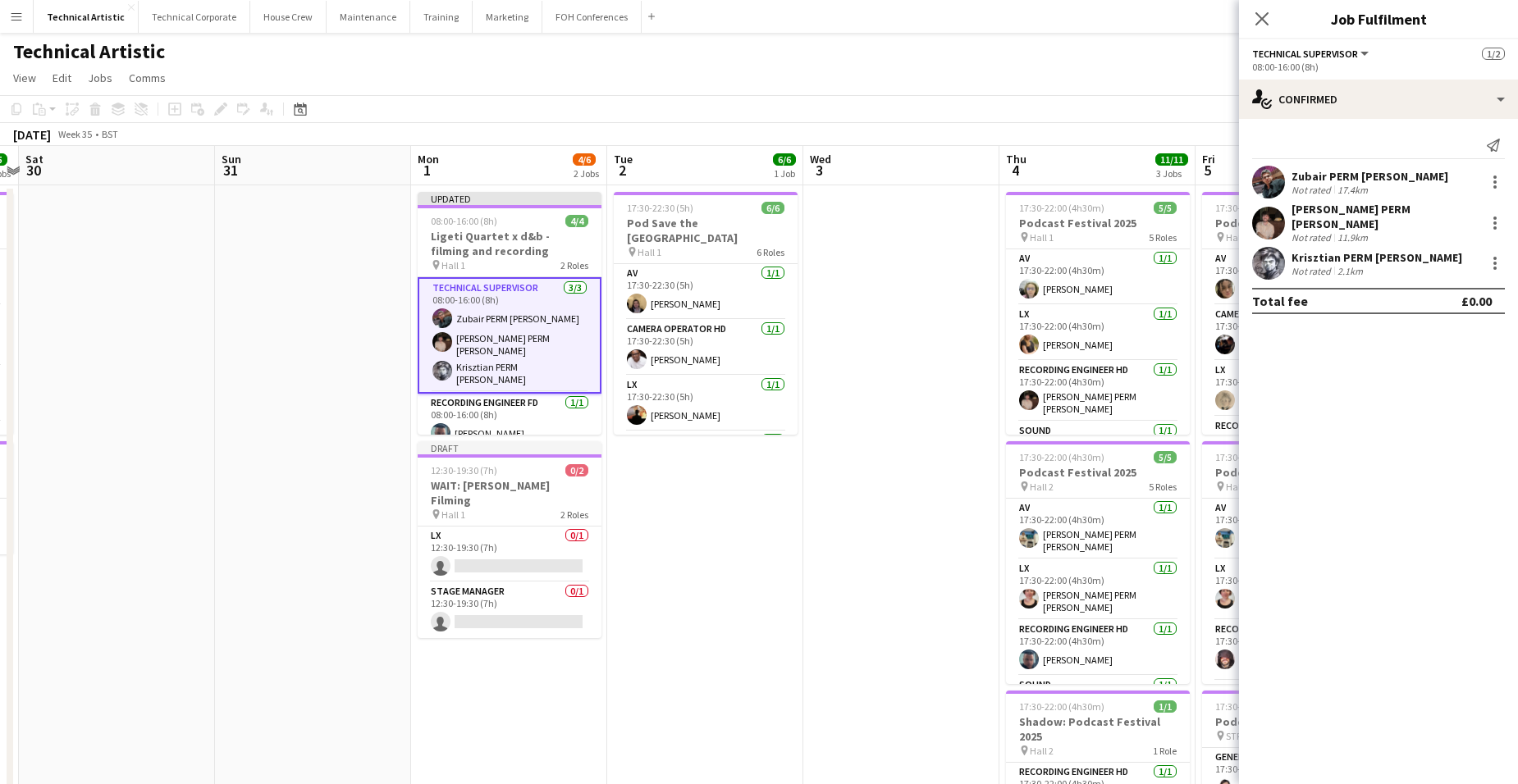
click at [711, 487] on app-date-cell "17:30-22:30 (5h) 6/6 Pod Save the [GEOGRAPHIC_DATA] pin Hall 1 6 Roles AV [DATE…" at bounding box center [705, 682] width 196 height 994
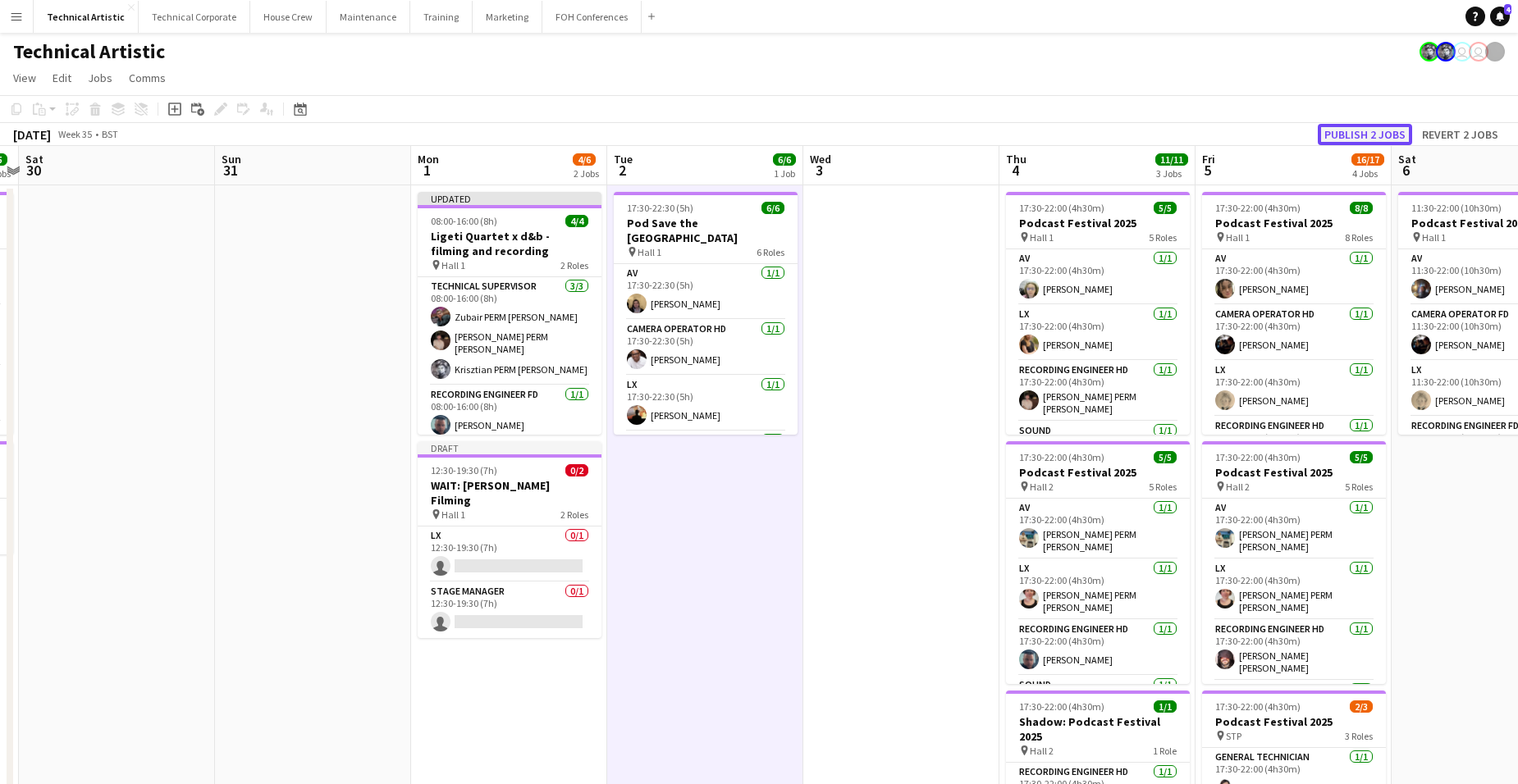
click at [1380, 129] on button "Publish 2 jobs" at bounding box center [1365, 134] width 94 height 22
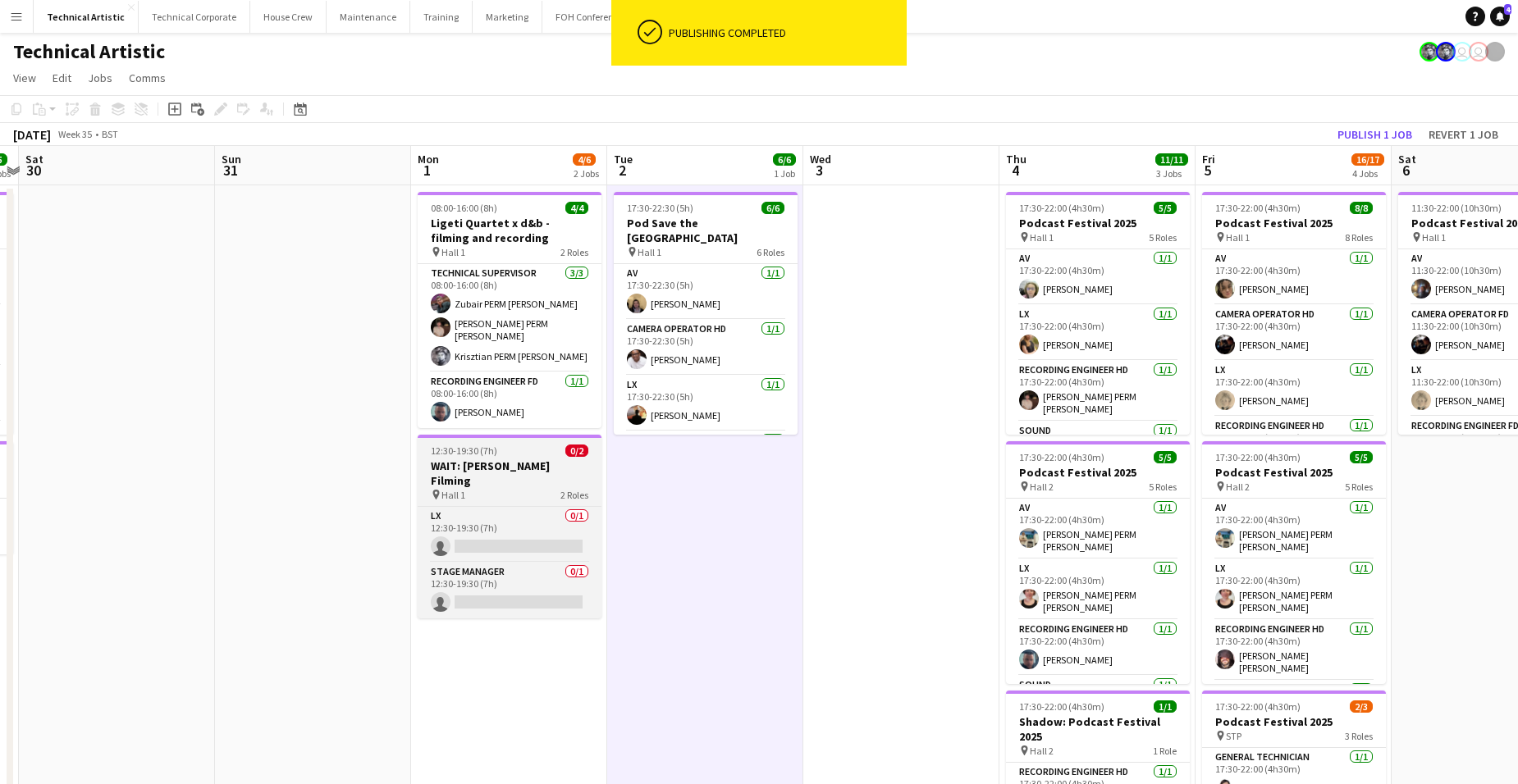
click at [541, 450] on div "12:30-19:30 (7h) 0/2" at bounding box center [510, 451] width 183 height 12
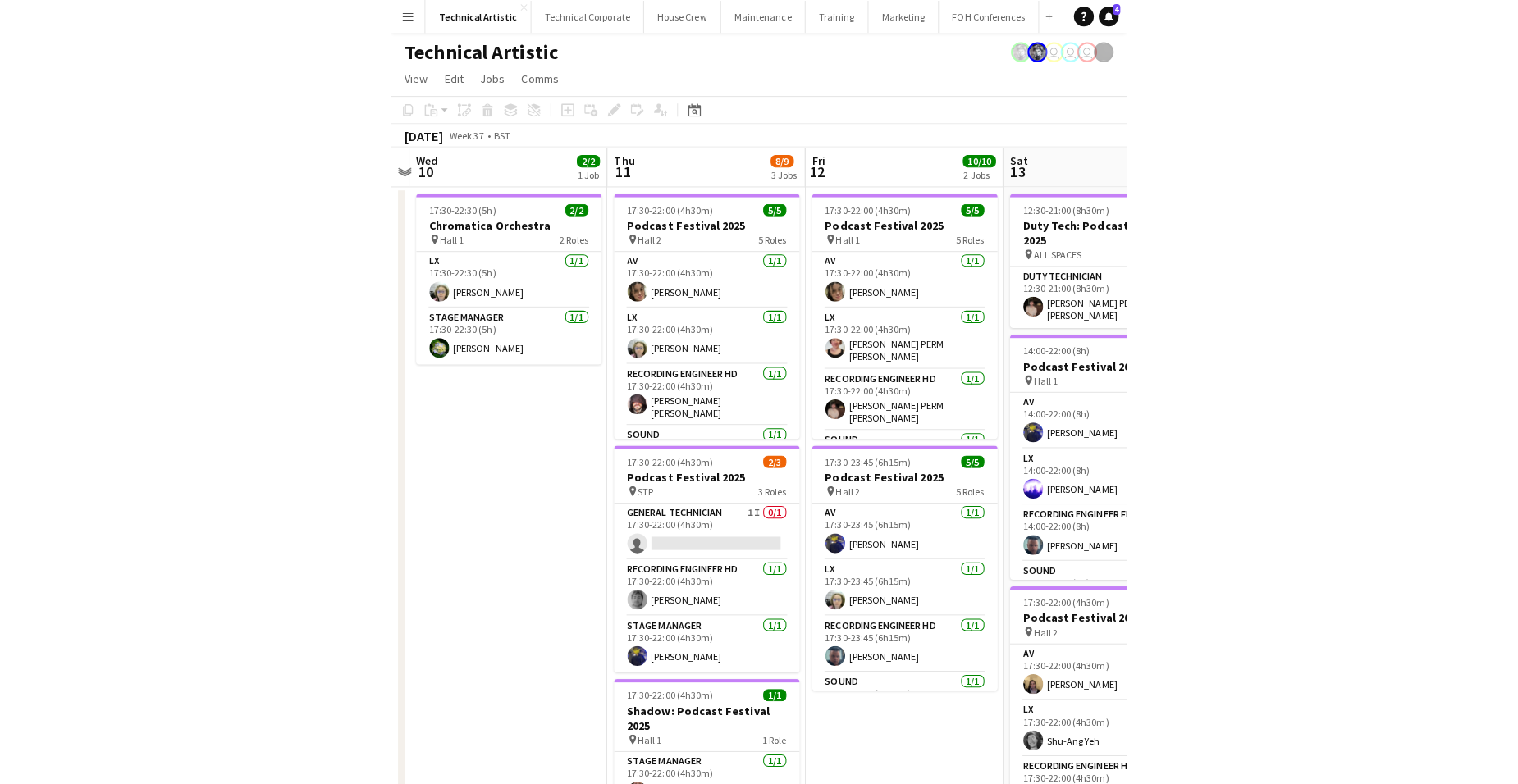
scroll to position [0, 575]
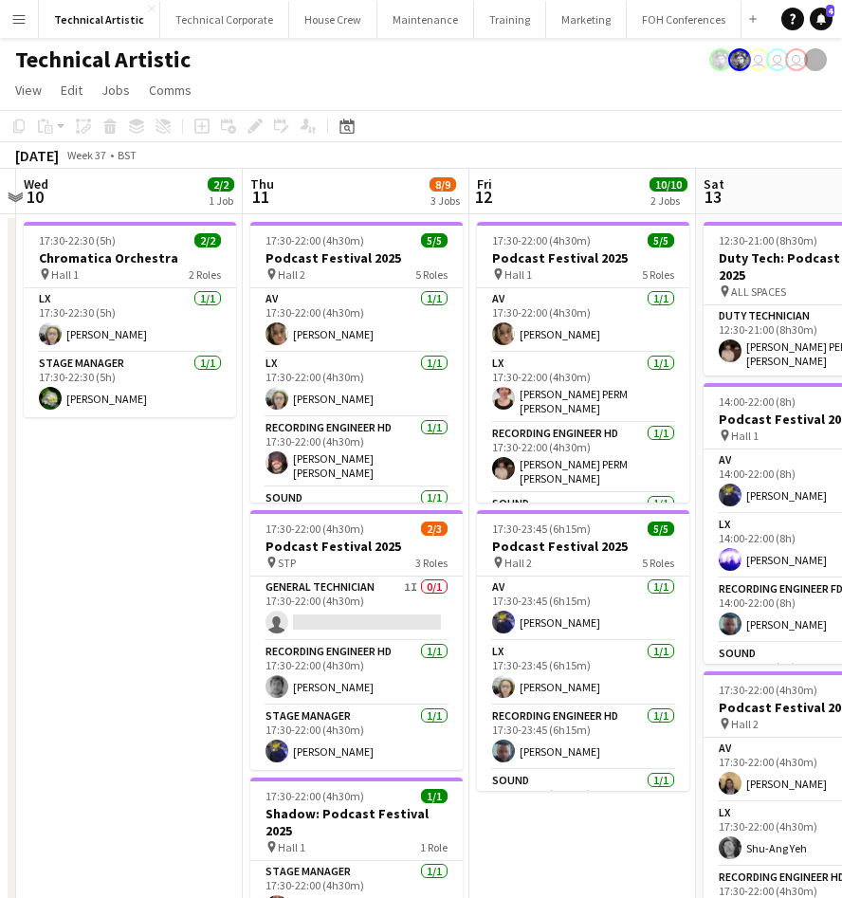
drag, startPoint x: 539, startPoint y: 603, endPoint x: 143, endPoint y: 557, distance: 398.9
click at [143, 557] on app-calendar-viewport "Sun 7 20/21 4 Jobs Mon 8 Tue 9 Wed 10 2/2 1 Job Thu 11 8/9 3 Jobs Fri 12 10/10 …" at bounding box center [421, 766] width 842 height 1195
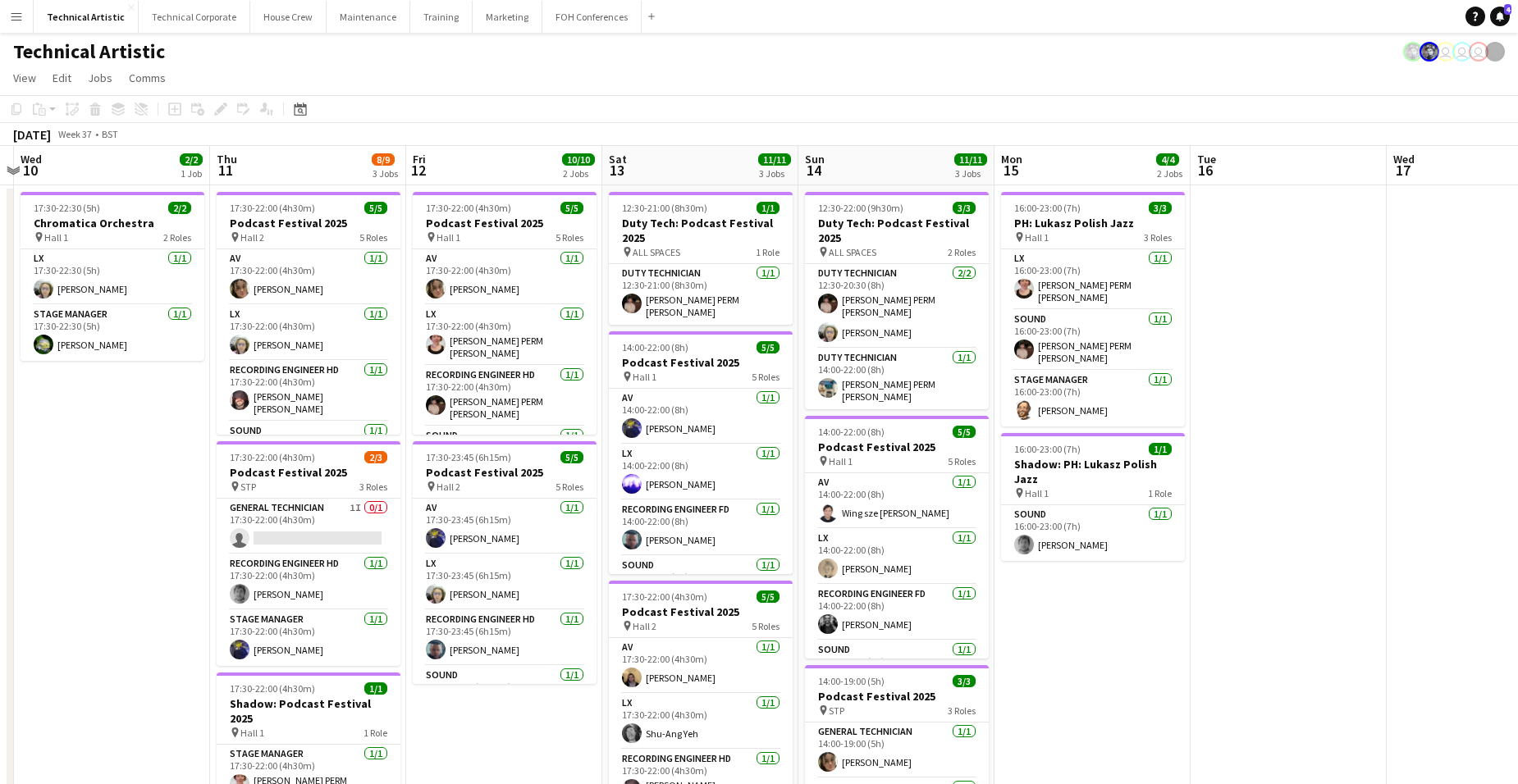
drag, startPoint x: 197, startPoint y: 534, endPoint x: 745, endPoint y: 475, distance: 551.2
click at [591, 476] on app-calendar-viewport "Sun 7 20/21 4 Jobs Mon 8 Tue 9 Wed 10 2/2 1 Job Thu 11 8/9 3 Jobs Fri 12 10/10 …" at bounding box center [759, 663] width 1518 height 1034
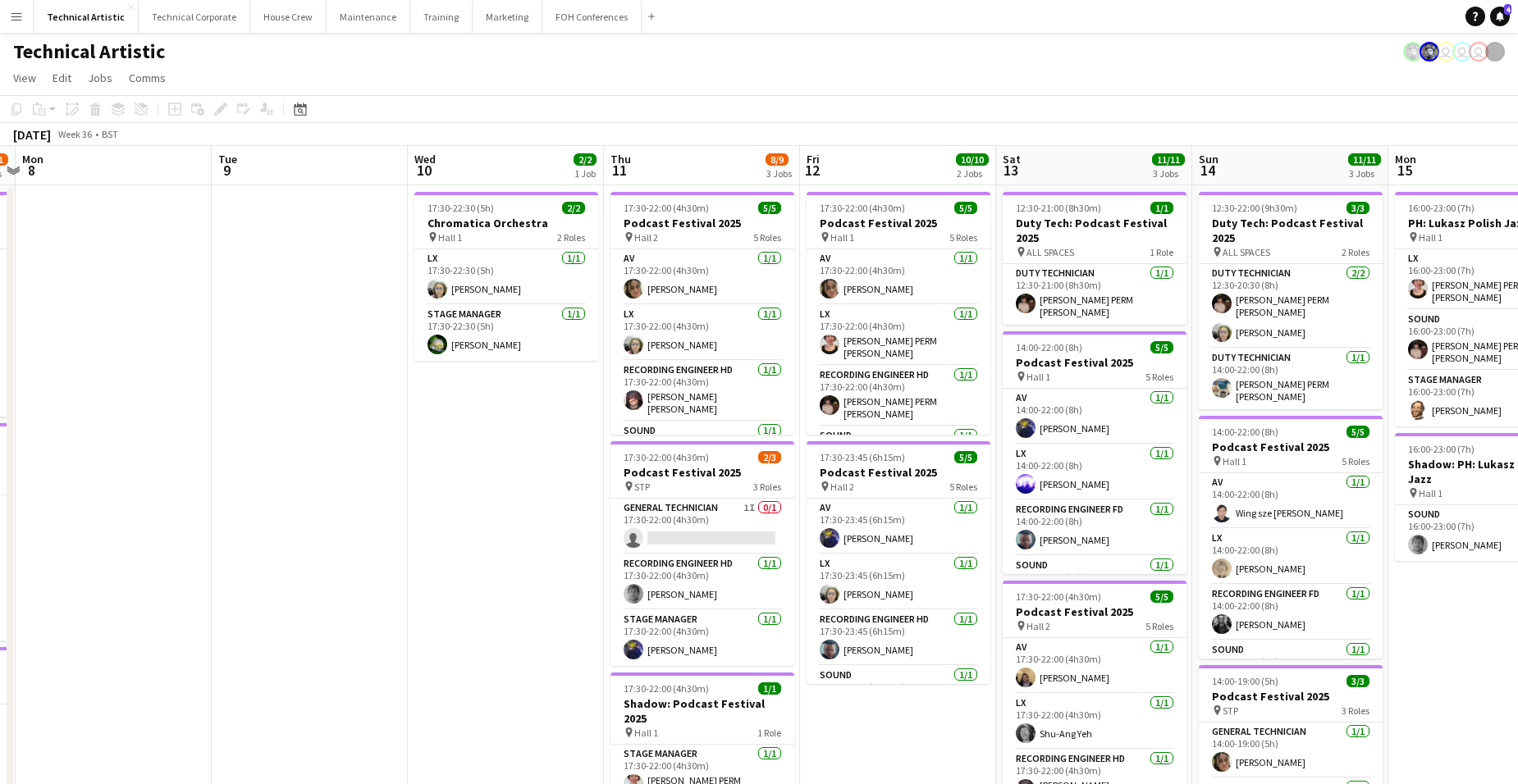
drag, startPoint x: 664, startPoint y: 488, endPoint x: 671, endPoint y: 508, distance: 21.2
click at [728, 481] on app-calendar-viewport "Fri 5 16/17 4 Jobs Sat 6 8/8 1 Job Sun 7 20/21 4 Jobs Mon 8 Tue 9 Wed 10 2/2 1 …" at bounding box center [759, 663] width 1518 height 1034
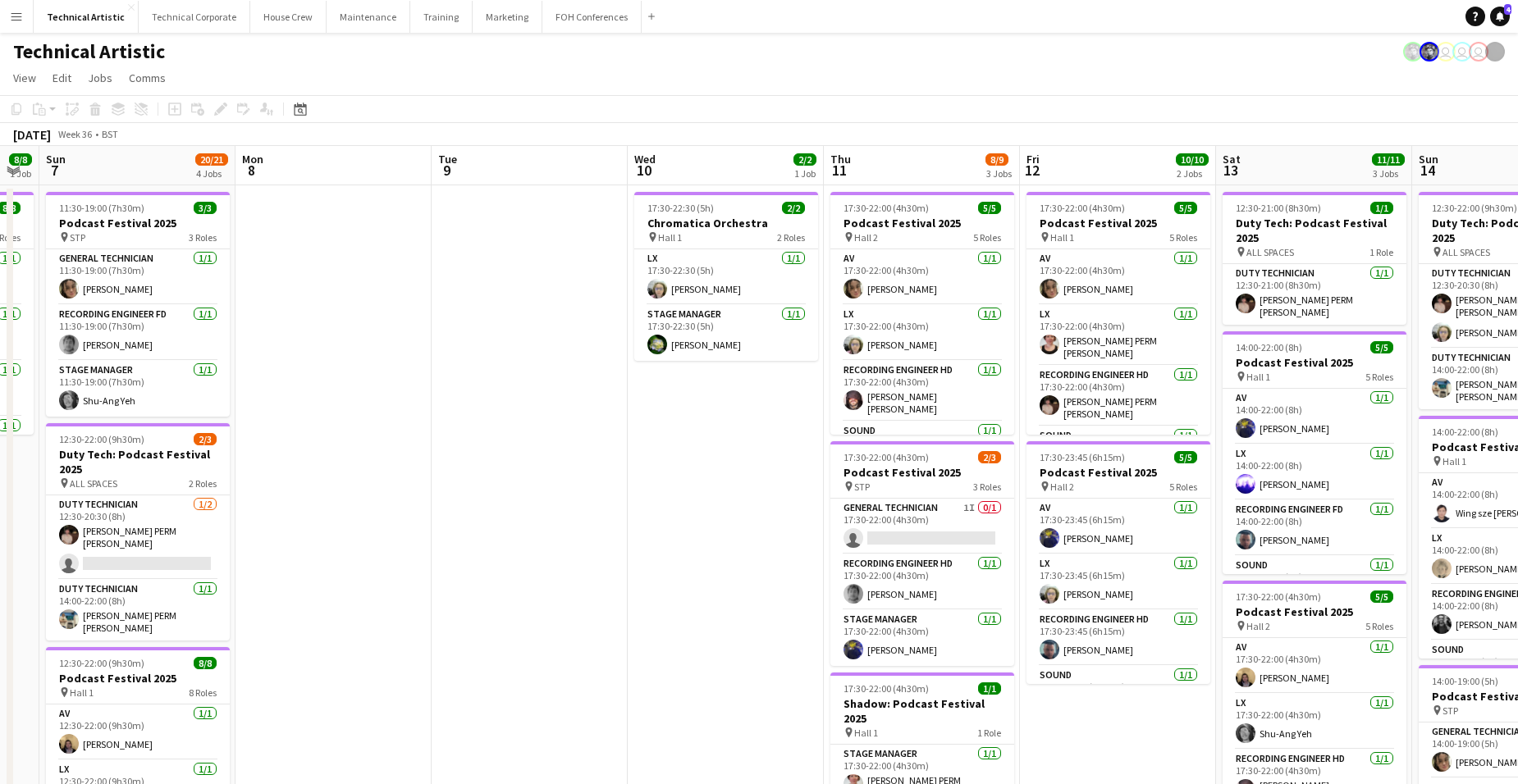
drag, startPoint x: 601, startPoint y: 515, endPoint x: 832, endPoint y: 529, distance: 231.4
click at [728, 515] on app-calendar-viewport "Fri 5 16/17 4 Jobs Sat 6 8/8 1 Job Sun 7 20/21 4 Jobs Mon 8 Tue 9 Wed 10 2/2 1 …" at bounding box center [759, 663] width 1518 height 1034
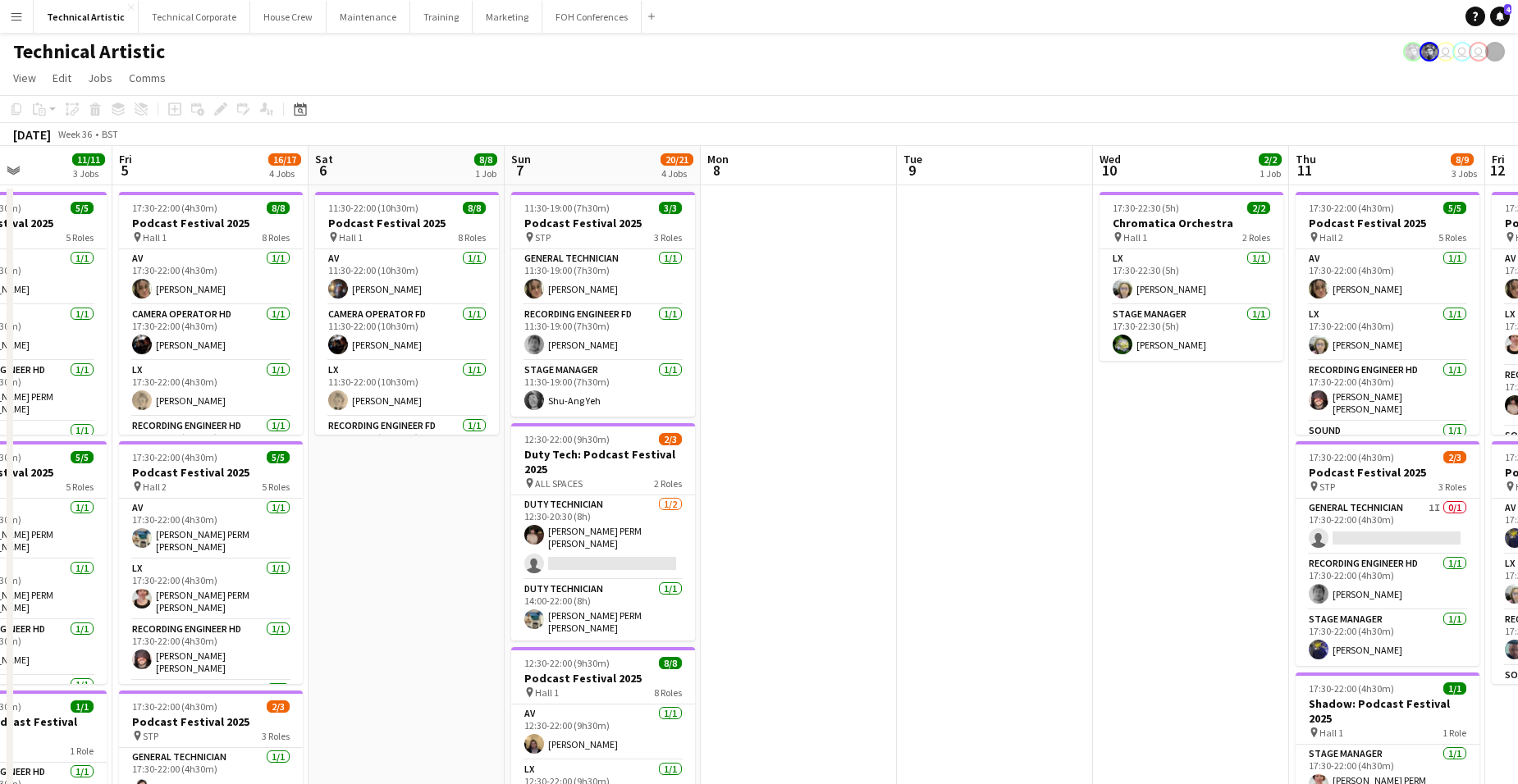
drag, startPoint x: 528, startPoint y: 544, endPoint x: 845, endPoint y: 544, distance: 317.0
click at [728, 544] on app-calendar-viewport "Tue 2 6/6 1 Job Wed 3 Thu 4 11/11 3 Jobs Fri 5 16/17 4 Jobs Sat 6 8/8 1 Job Sun…" at bounding box center [759, 663] width 1518 height 1034
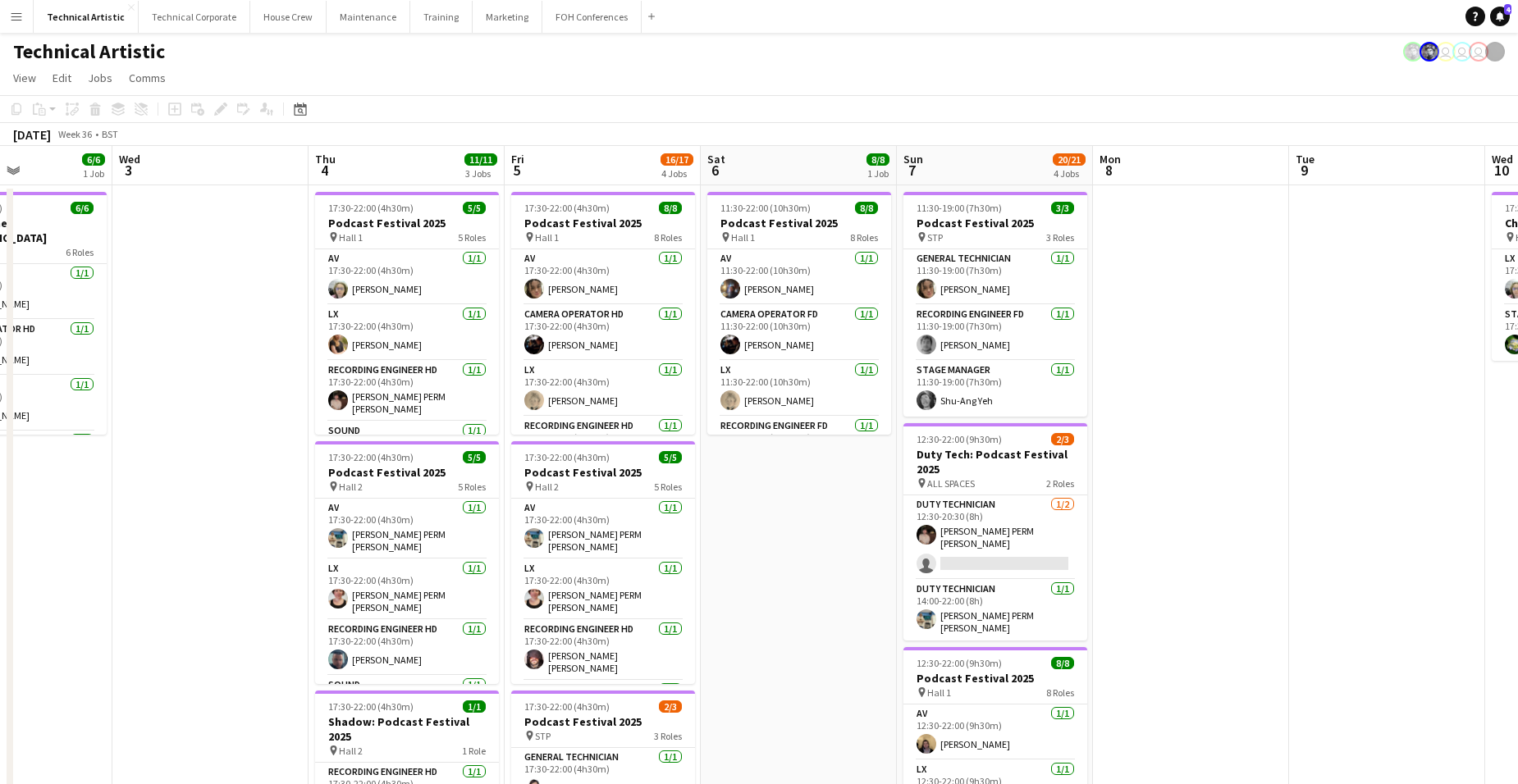
scroll to position [0, 531]
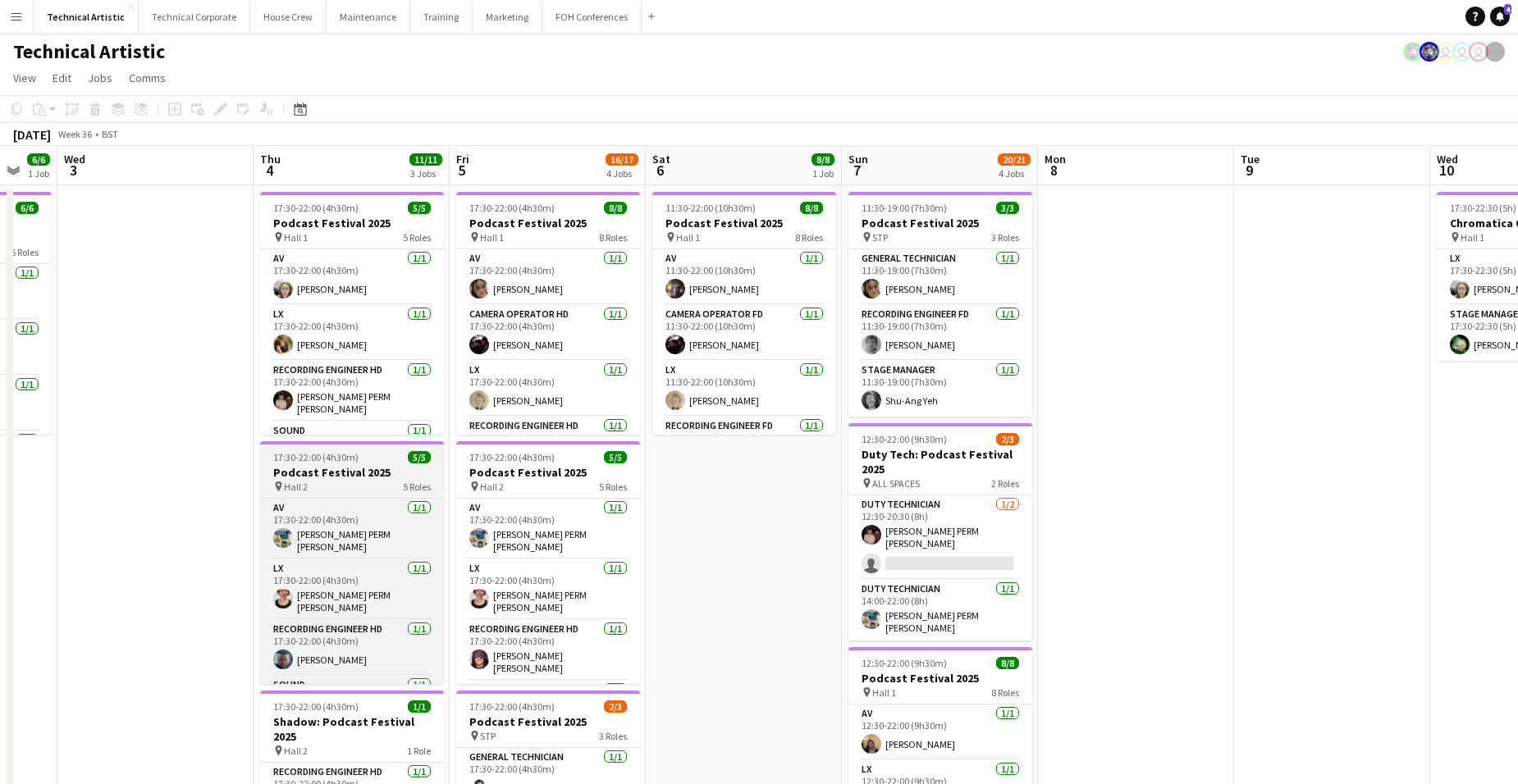
drag, startPoint x: 136, startPoint y: 470, endPoint x: 890, endPoint y: 473, distance: 754.0
click at [728, 476] on app-calendar-viewport "Sun 31 Mon 1 4/6 2 Jobs Tue 2 6/6 1 Job Wed 3 Thu 4 11/11 3 Jobs Fri 5 16/17 4 …" at bounding box center [759, 663] width 1518 height 1034
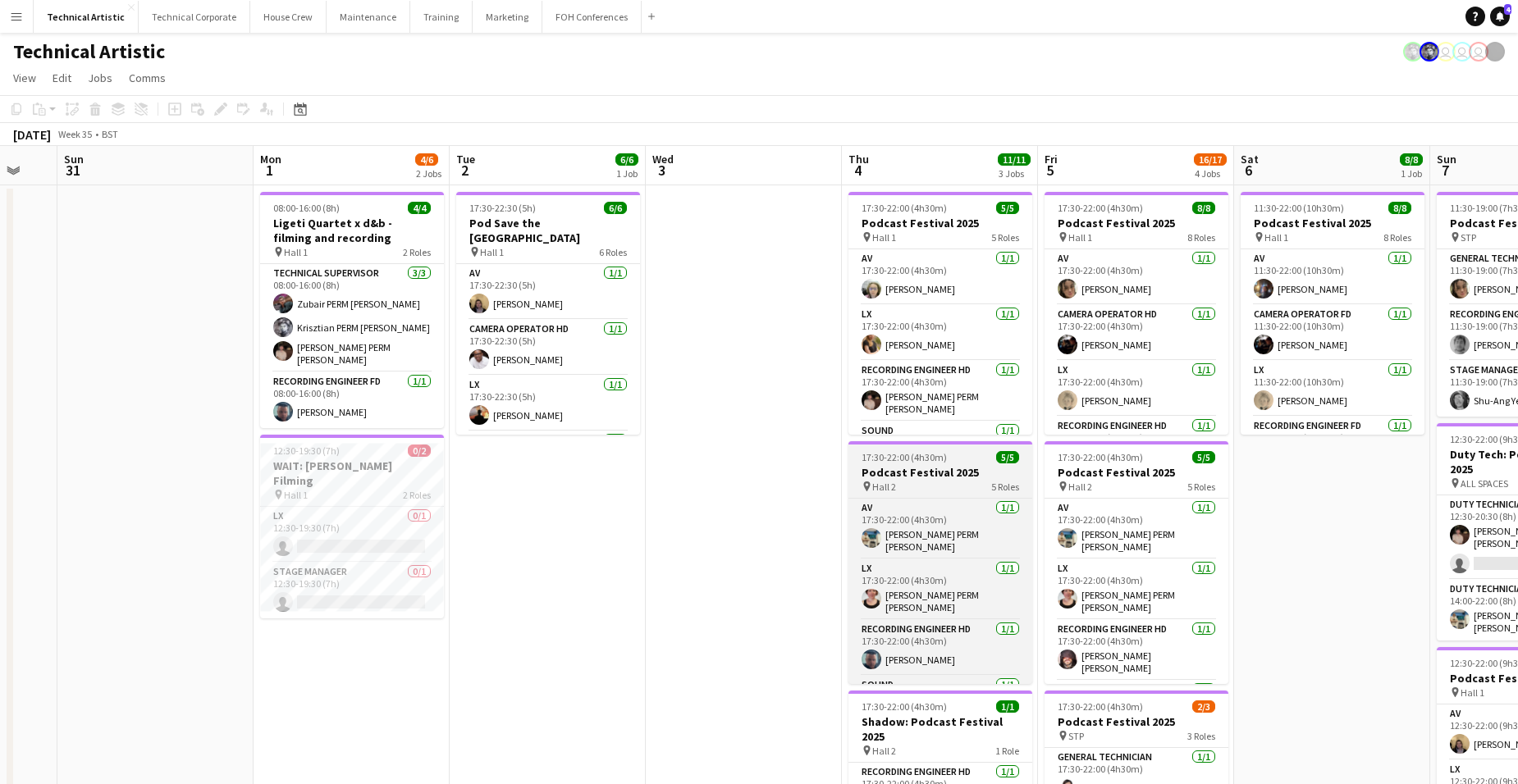
scroll to position [0, 508]
